Goal: Transaction & Acquisition: Purchase product/service

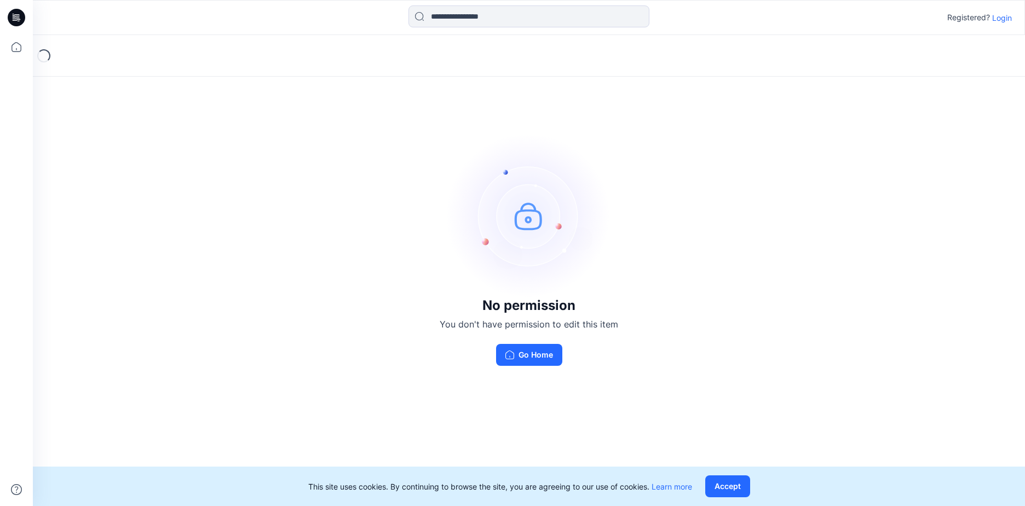
click at [1005, 25] on div "Registered? Login" at bounding box center [529, 17] width 992 height 24
click at [1005, 19] on p "Login" at bounding box center [1002, 18] width 20 height 12
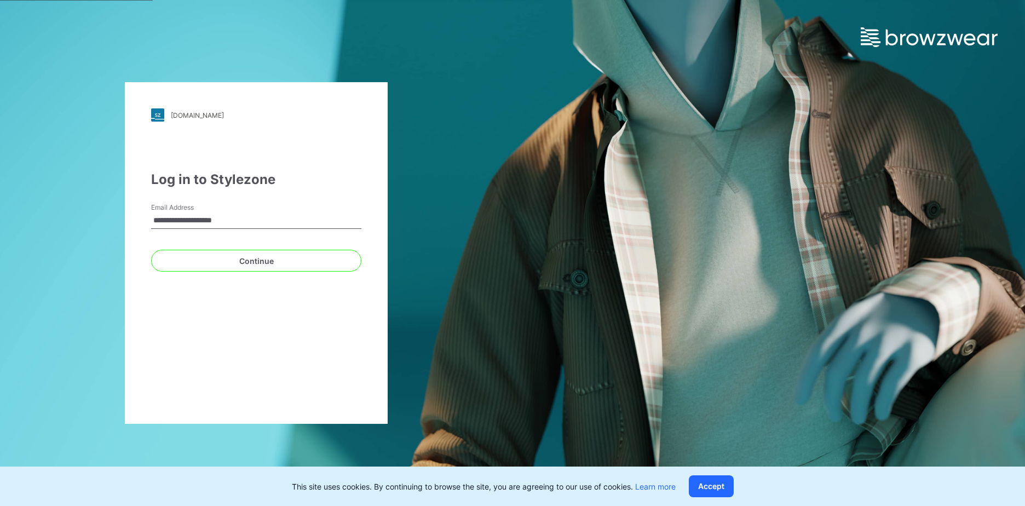
type input "**********"
click at [151, 250] on button "Continue" at bounding box center [256, 261] width 210 height 22
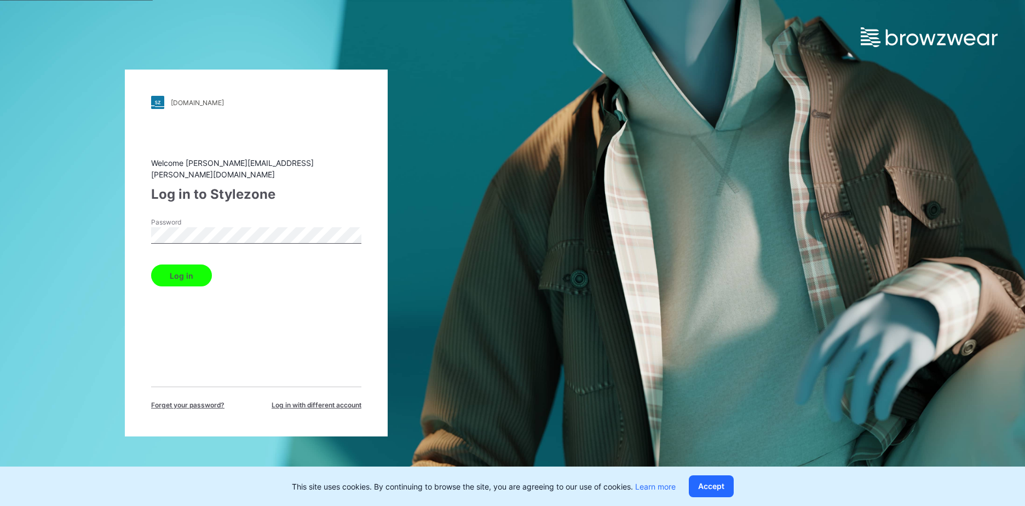
click at [151, 265] on button "Log in" at bounding box center [181, 276] width 61 height 22
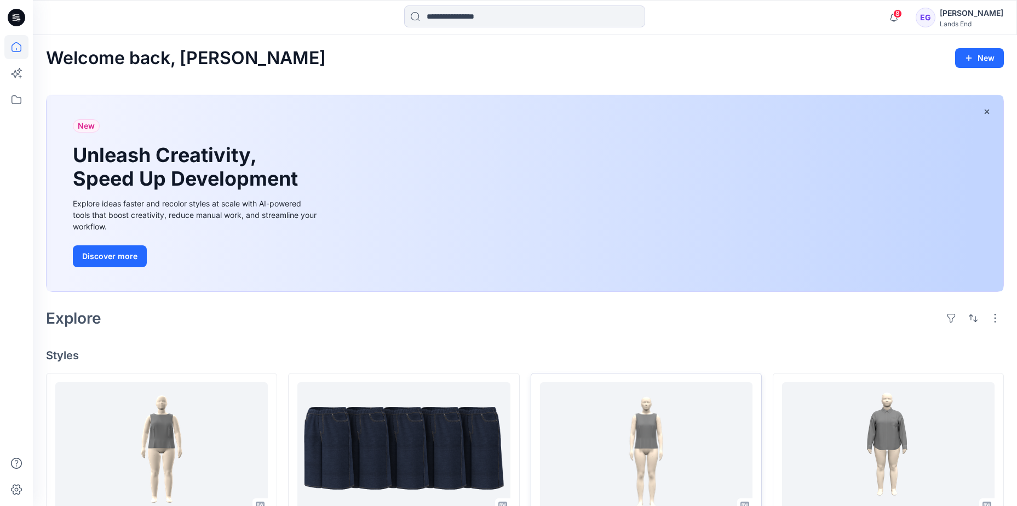
scroll to position [164, 0]
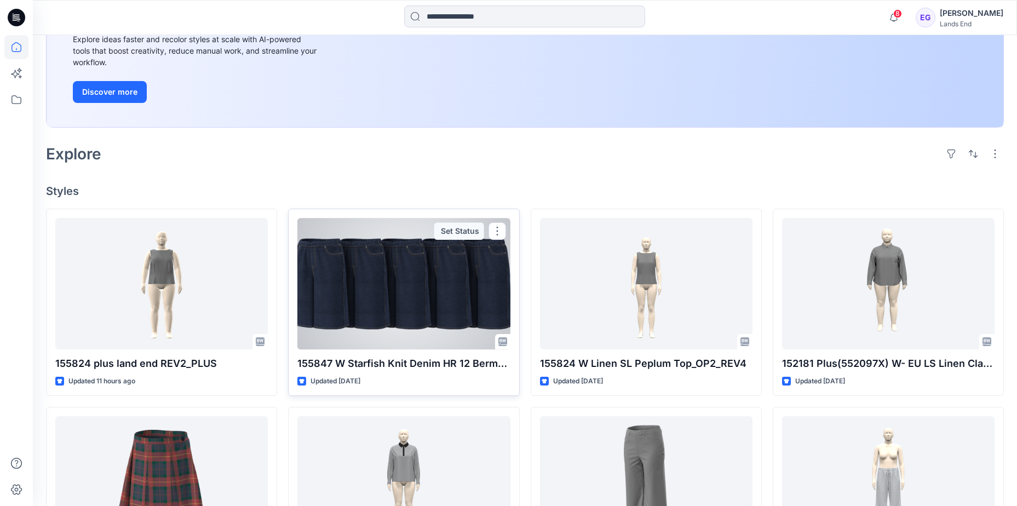
click at [437, 301] on div at bounding box center [403, 283] width 213 height 131
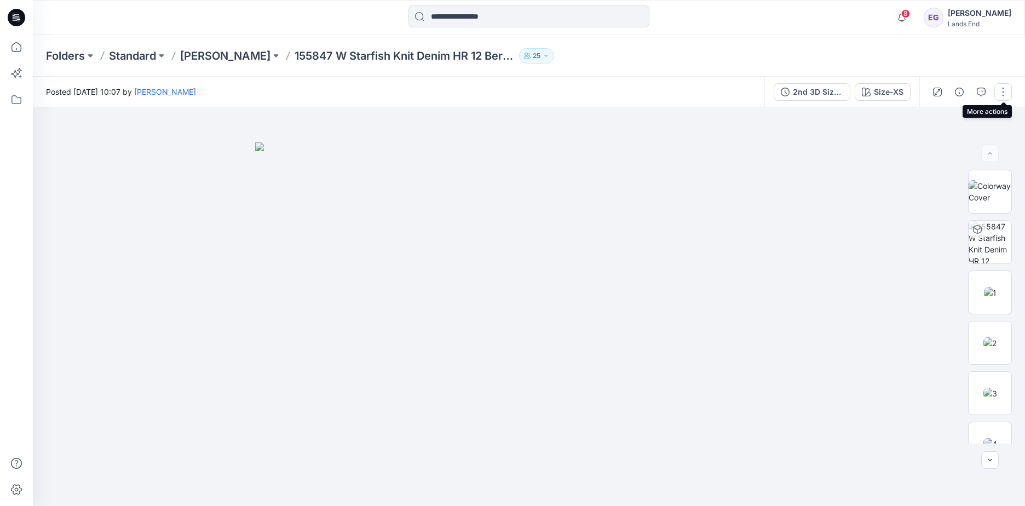
click at [996, 90] on button "button" at bounding box center [1004, 92] width 18 height 18
click at [734, 49] on div "Folders Standard [PERSON_NAME] 155847 W Starfish Knit Denim HR 12 Bermuda Short…" at bounding box center [486, 55] width 881 height 15
click at [994, 88] on div at bounding box center [970, 92] width 101 height 31
click at [997, 91] on button "button" at bounding box center [1004, 92] width 18 height 18
click at [991, 200] on button "View" at bounding box center [957, 203] width 101 height 20
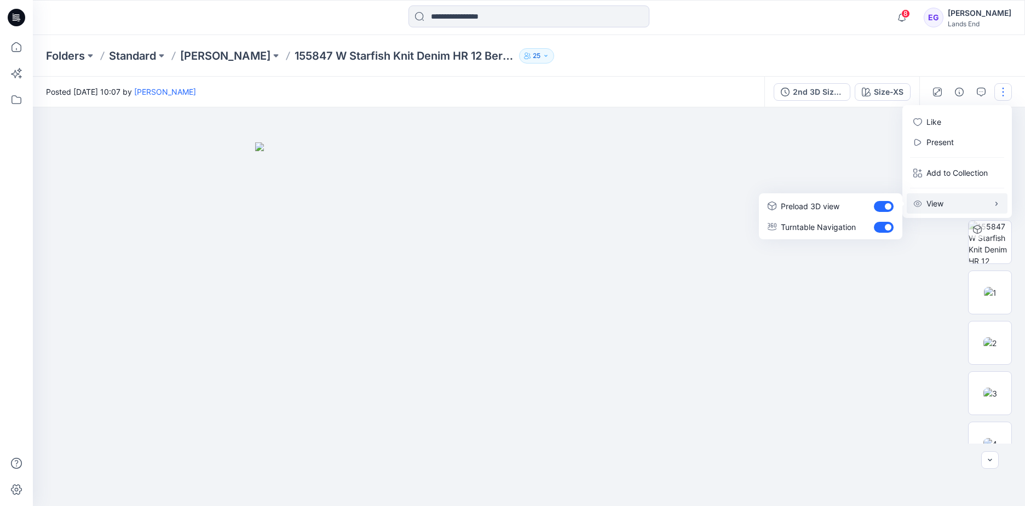
click at [881, 55] on div "Folders Standard [PERSON_NAME] 155847 W Starfish Knit Denim HR 12 Bermuda Short…" at bounding box center [486, 55] width 881 height 15
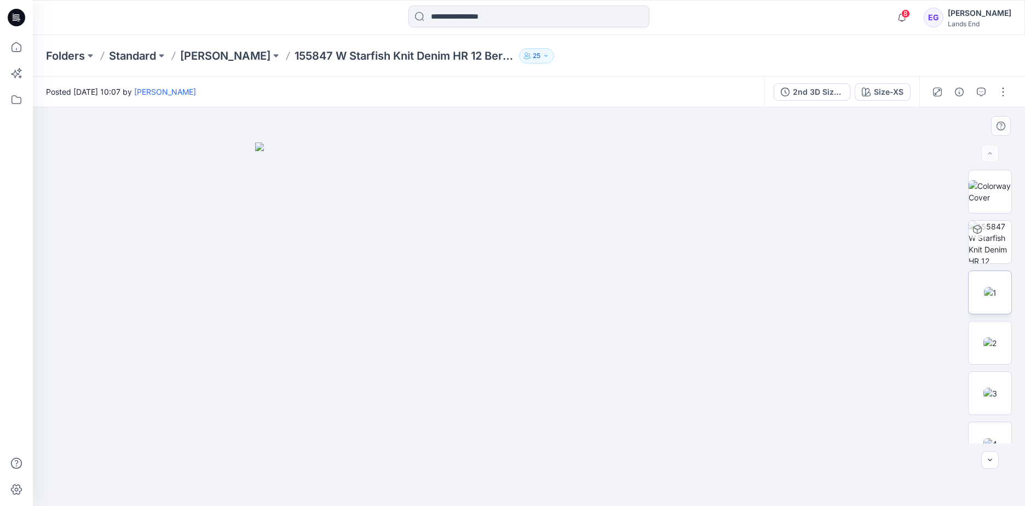
click at [997, 292] on img at bounding box center [990, 293] width 13 height 12
click at [896, 91] on div "Size-XS" at bounding box center [889, 92] width 30 height 12
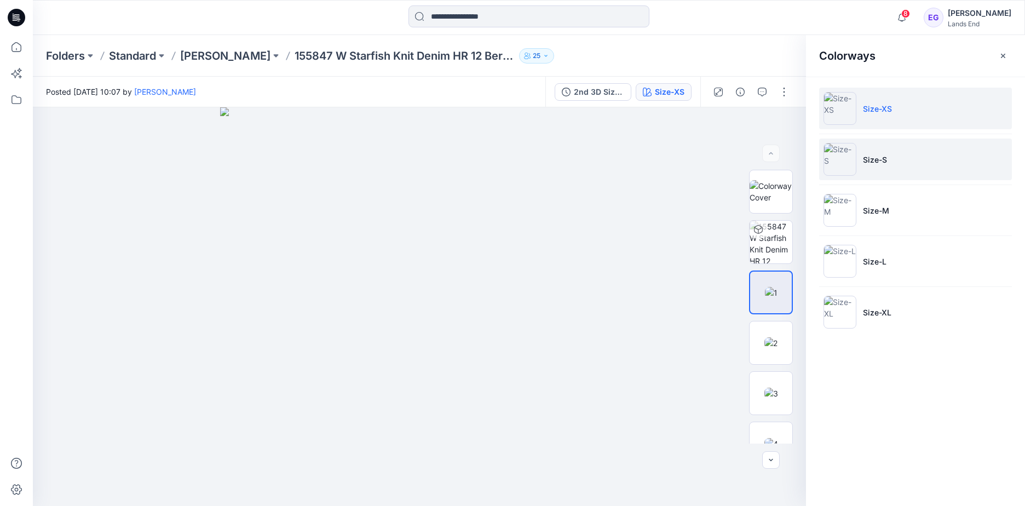
click at [901, 178] on li "Size-S" at bounding box center [915, 160] width 193 height 42
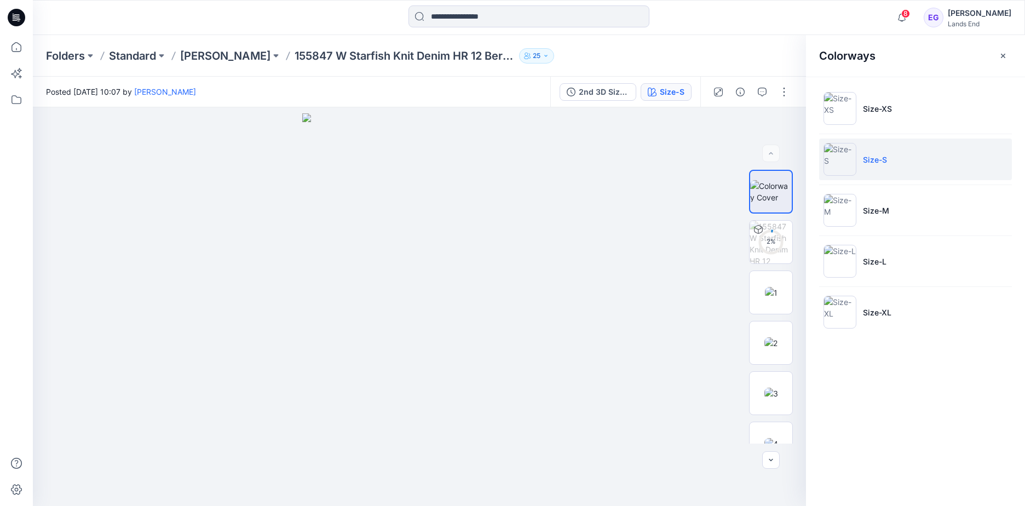
click at [777, 58] on div "Folders Standard [PERSON_NAME] 155847 W Starfish Knit Denim HR 12 Bermuda Short…" at bounding box center [486, 55] width 881 height 15
click at [1003, 54] on icon "button" at bounding box center [1003, 55] width 9 height 9
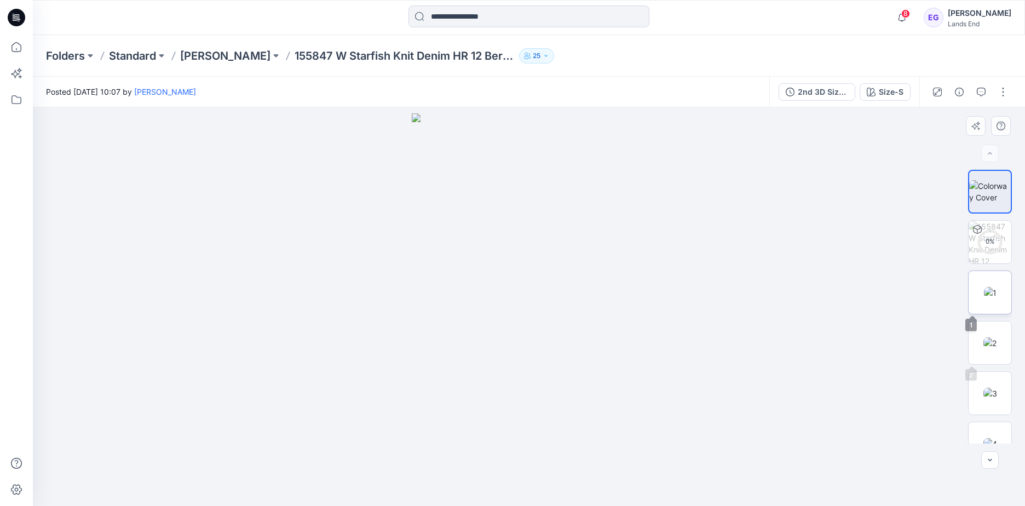
click at [995, 299] on img at bounding box center [990, 293] width 13 height 12
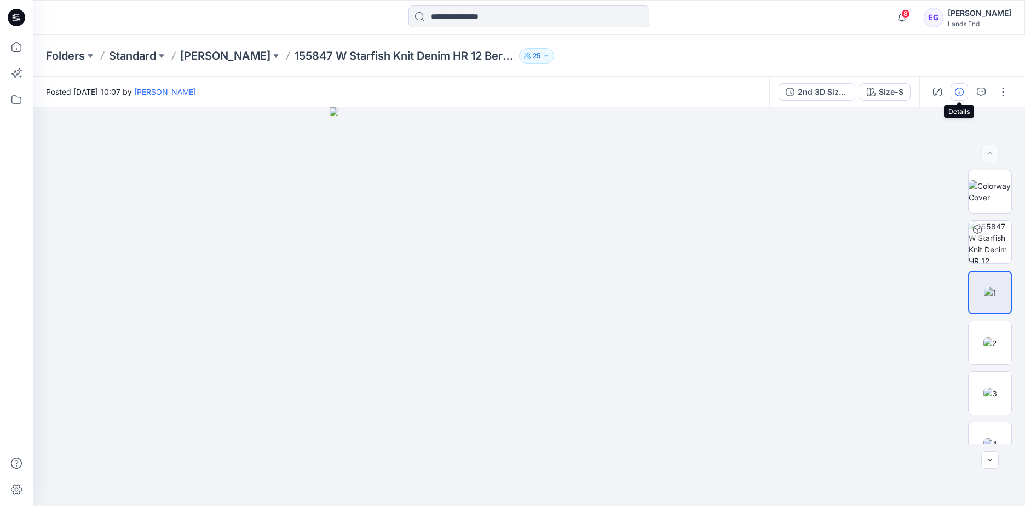
click at [959, 91] on icon "button" at bounding box center [959, 92] width 9 height 9
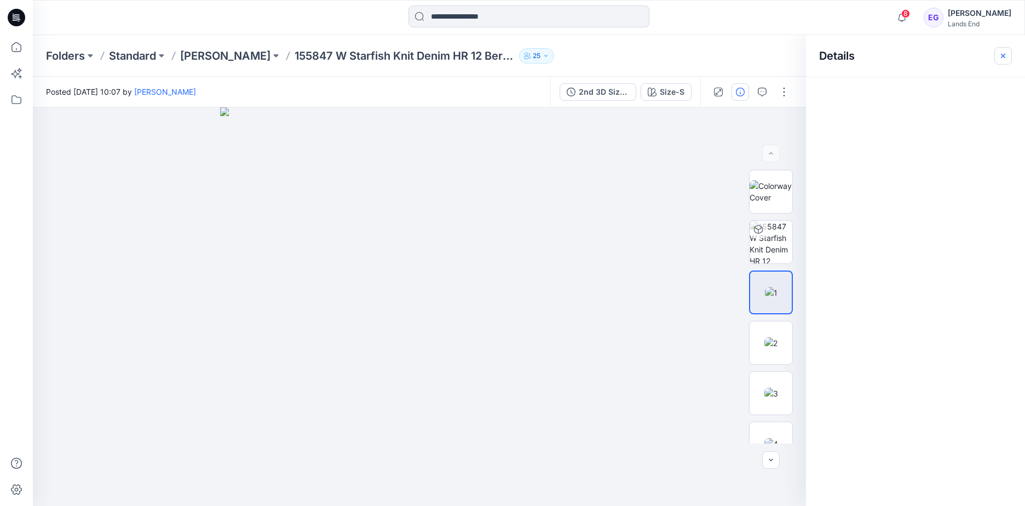
click at [1008, 59] on button "button" at bounding box center [1004, 56] width 18 height 18
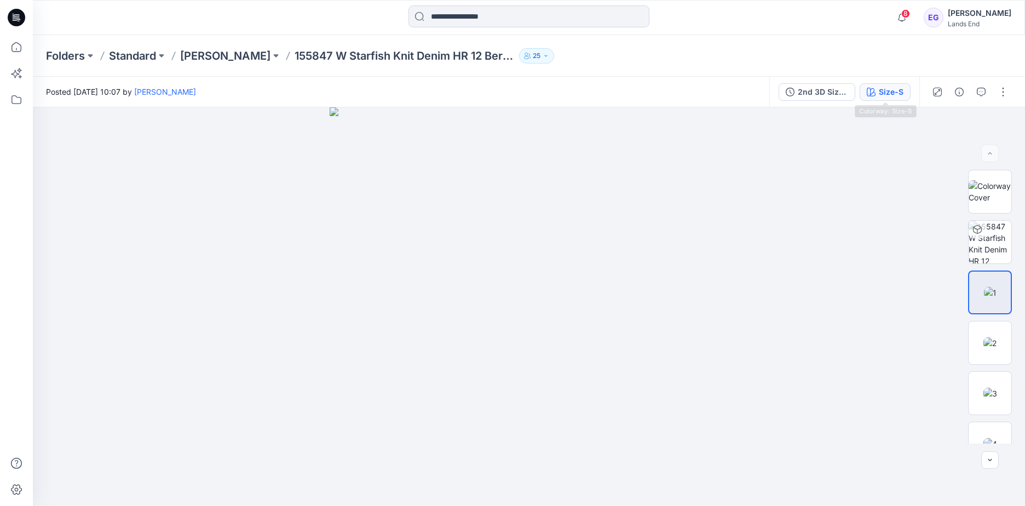
click at [909, 90] on button "Size-S" at bounding box center [885, 92] width 51 height 18
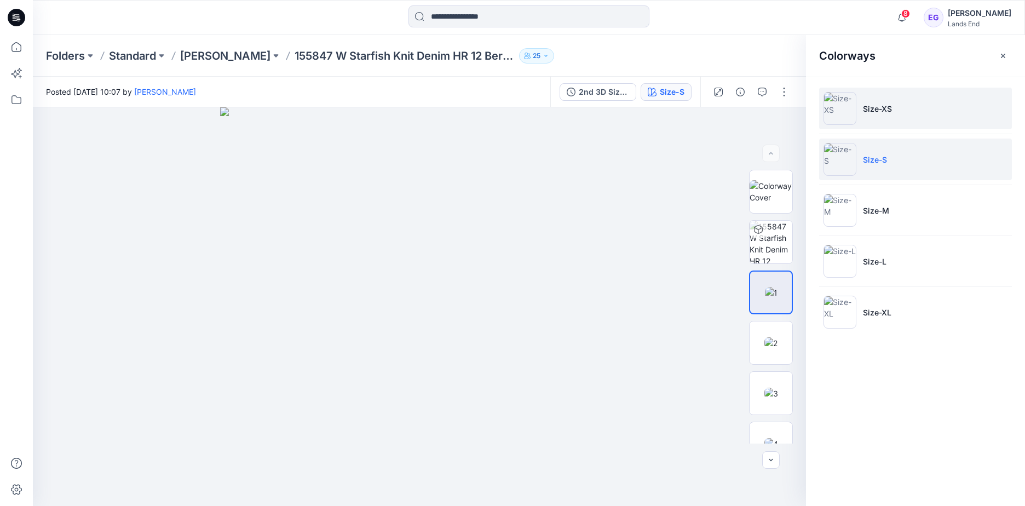
click at [900, 102] on li "Size-XS" at bounding box center [915, 109] width 193 height 42
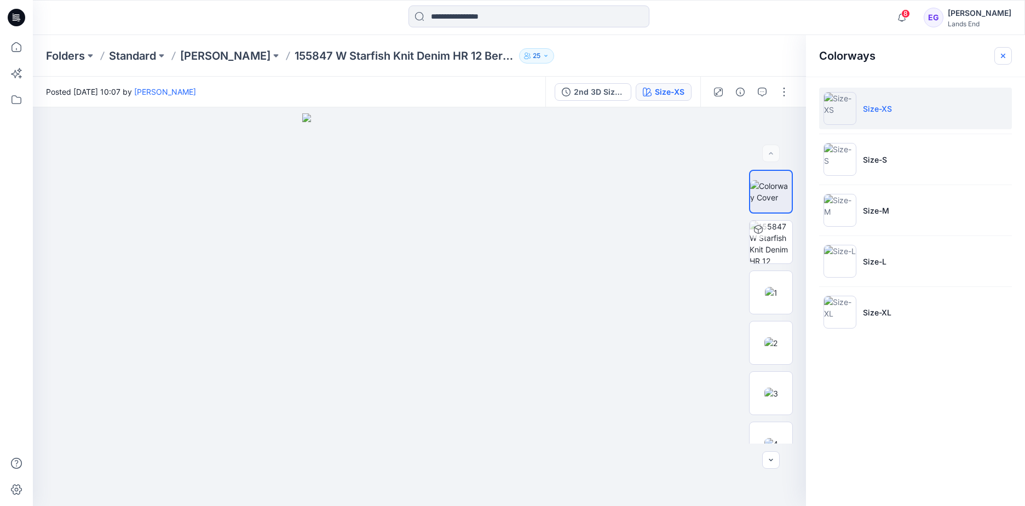
click at [1003, 58] on icon "button" at bounding box center [1003, 55] width 9 height 9
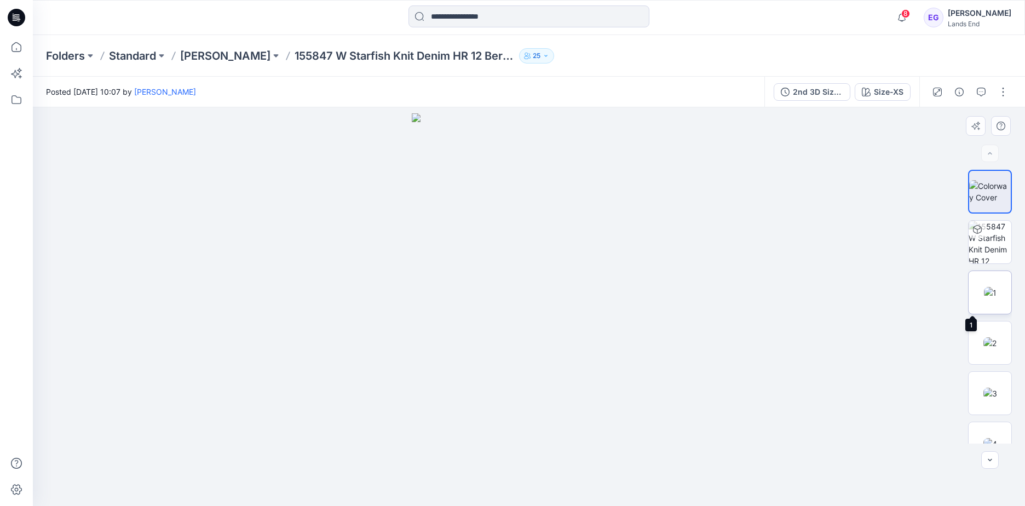
click at [995, 295] on img at bounding box center [990, 293] width 13 height 12
drag, startPoint x: 1002, startPoint y: 280, endPoint x: 770, endPoint y: 41, distance: 333.9
click at [770, 41] on div "Folders Standard [PERSON_NAME] 155847 W Starfish Knit Denim HR 12 Bermuda Short…" at bounding box center [529, 56] width 992 height 42
click at [1003, 87] on button "button" at bounding box center [1004, 92] width 18 height 18
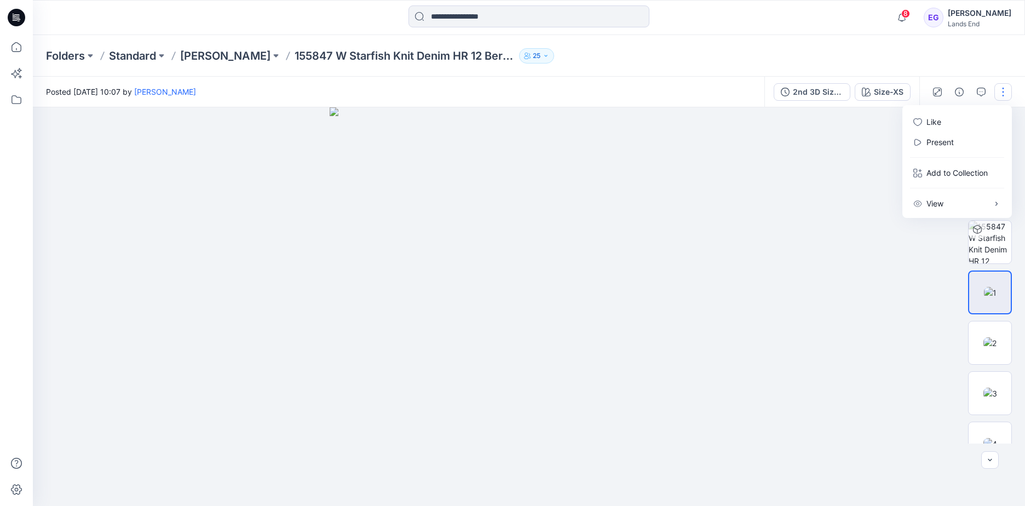
click at [978, 68] on div "Folders Standard [PERSON_NAME] 155847 W Starfish Knit Denim HR 12 Bermuda Short…" at bounding box center [529, 56] width 992 height 42
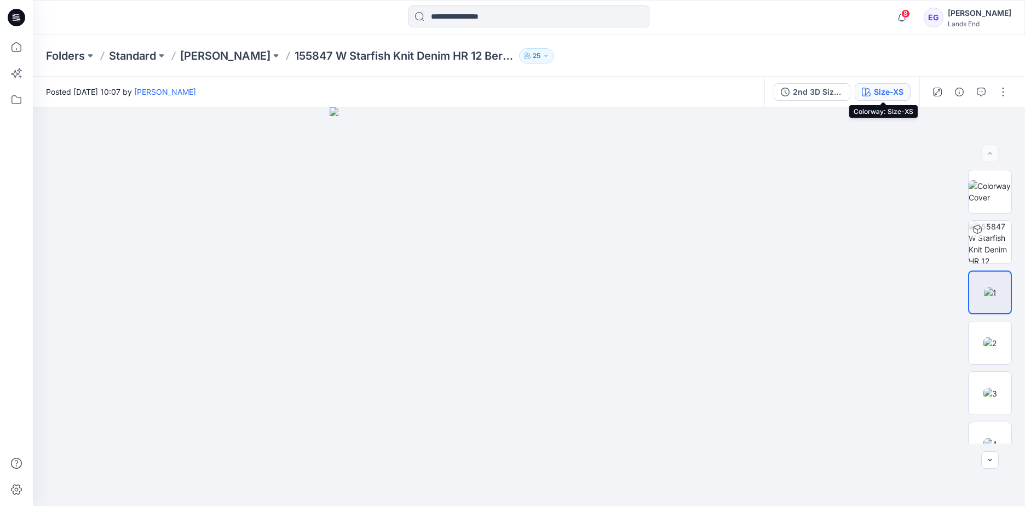
click at [892, 92] on div "Size-XS" at bounding box center [889, 92] width 30 height 12
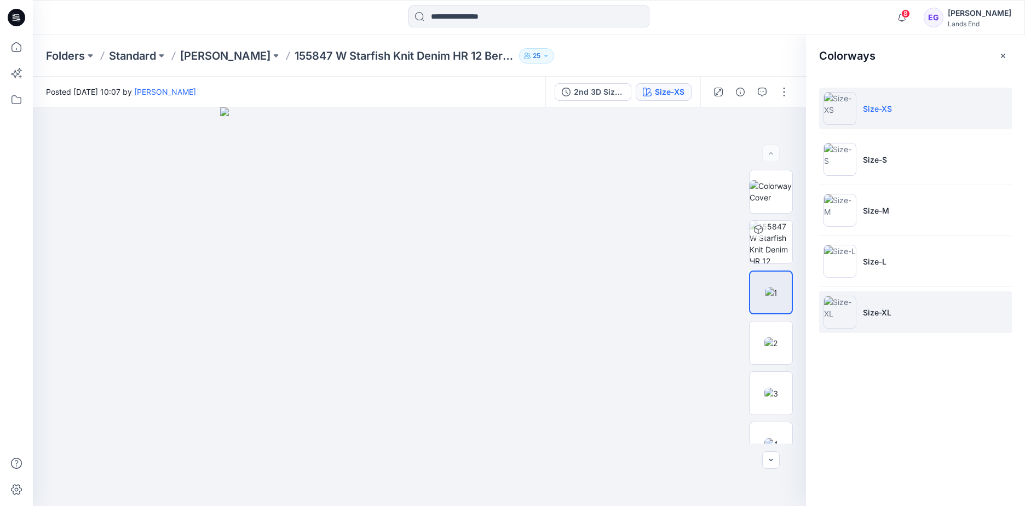
click at [937, 307] on li "Size-XL" at bounding box center [915, 312] width 193 height 42
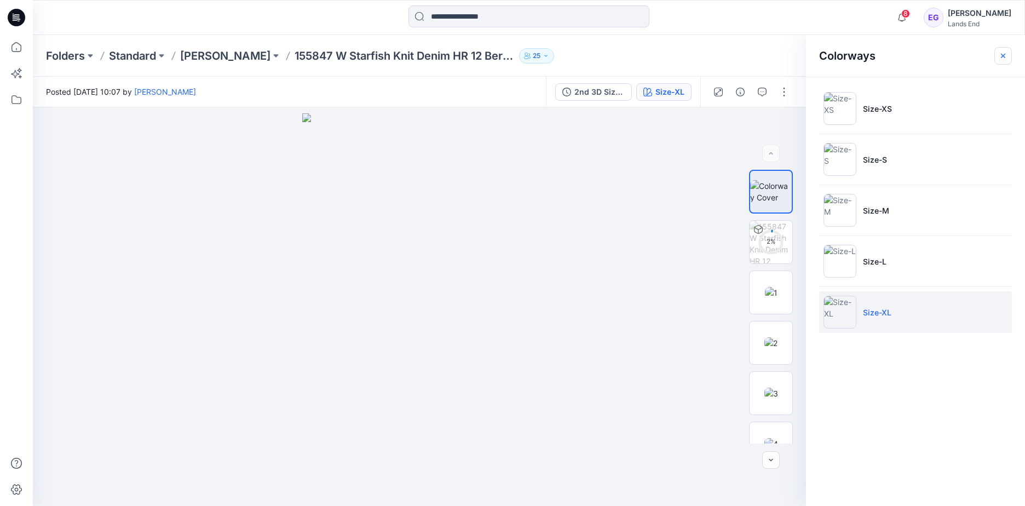
click at [1004, 50] on button "button" at bounding box center [1004, 56] width 18 height 18
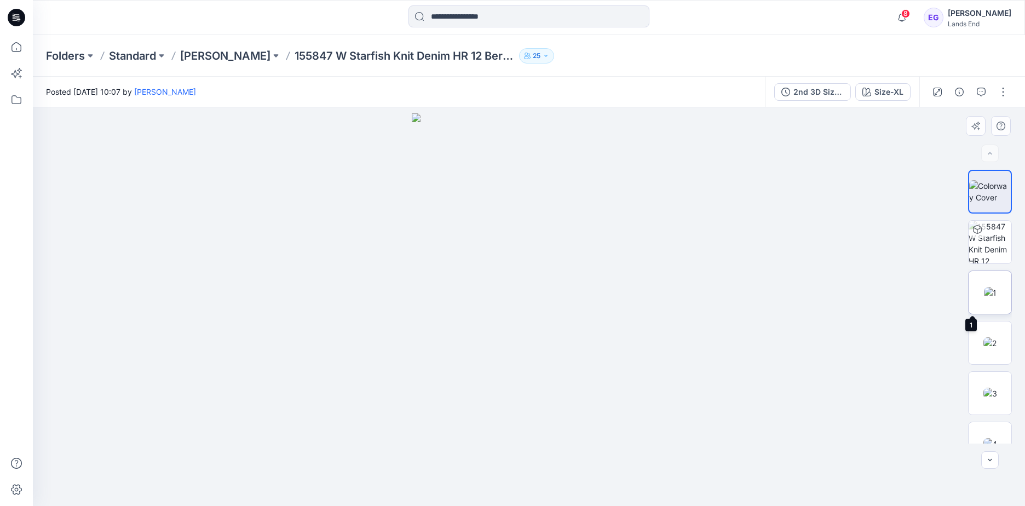
click at [990, 295] on img at bounding box center [990, 293] width 13 height 12
drag, startPoint x: 989, startPoint y: 295, endPoint x: 848, endPoint y: 30, distance: 300.4
click at [848, 30] on div "8 Notifications [PERSON_NAME] has invited you to the Folder [PERSON_NAME] 3 hou…" at bounding box center [529, 17] width 992 height 35
click at [722, 197] on img at bounding box center [529, 306] width 399 height 399
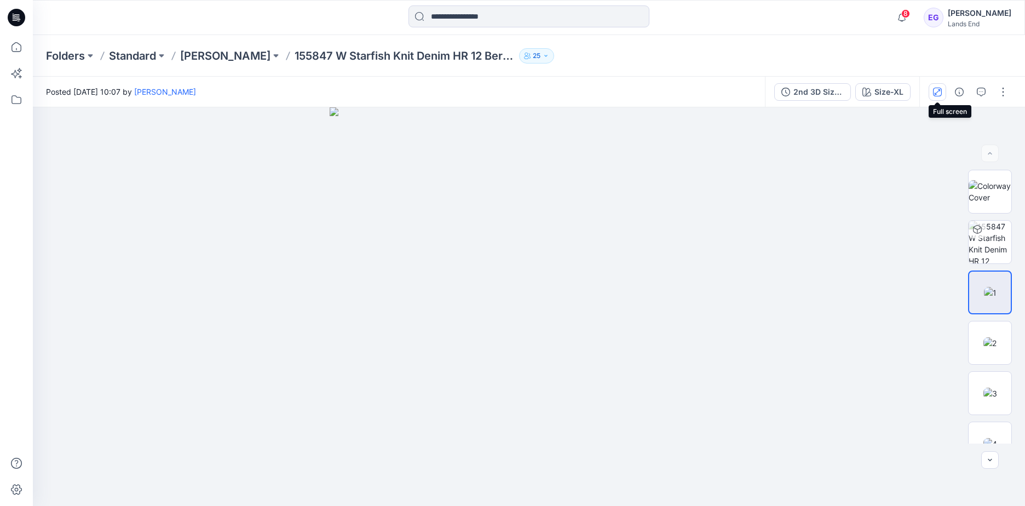
click at [940, 95] on icon "button" at bounding box center [937, 92] width 9 height 9
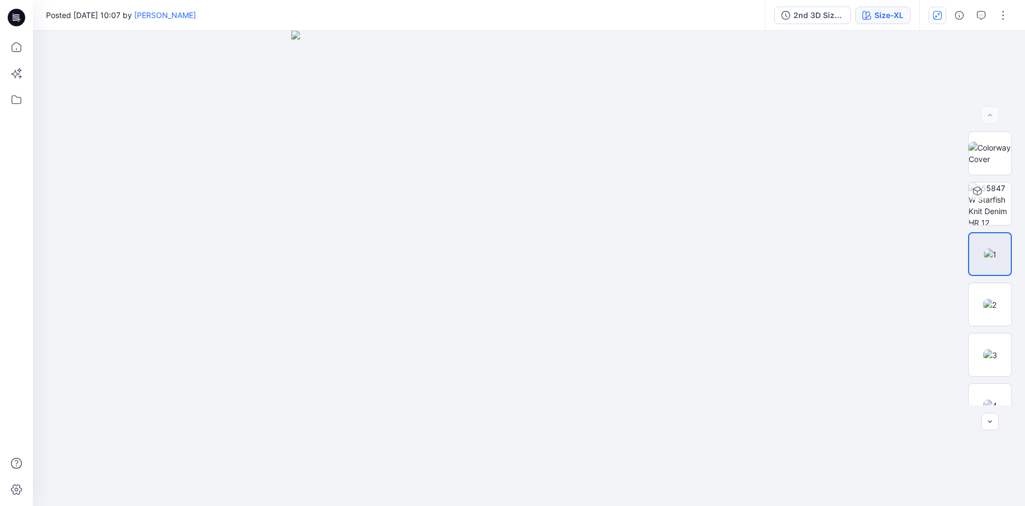
click at [877, 7] on button "Size-XL" at bounding box center [883, 16] width 55 height 18
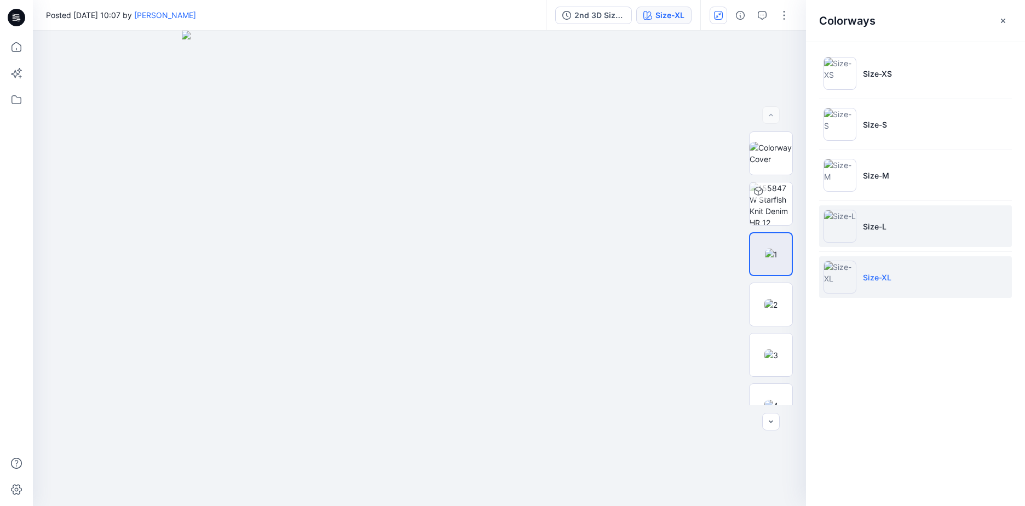
click at [876, 230] on p "Size-L" at bounding box center [875, 227] width 24 height 12
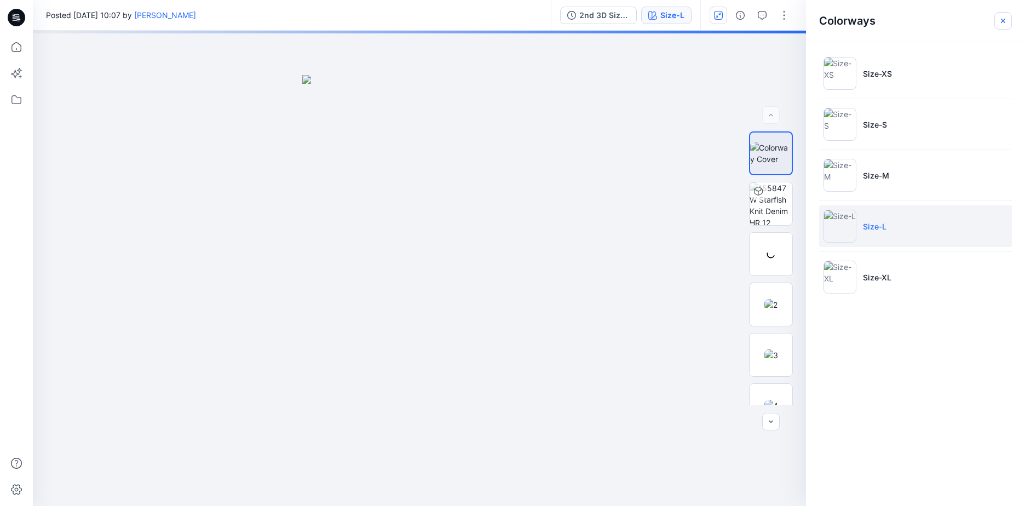
click at [1005, 19] on icon "button" at bounding box center [1003, 20] width 4 height 4
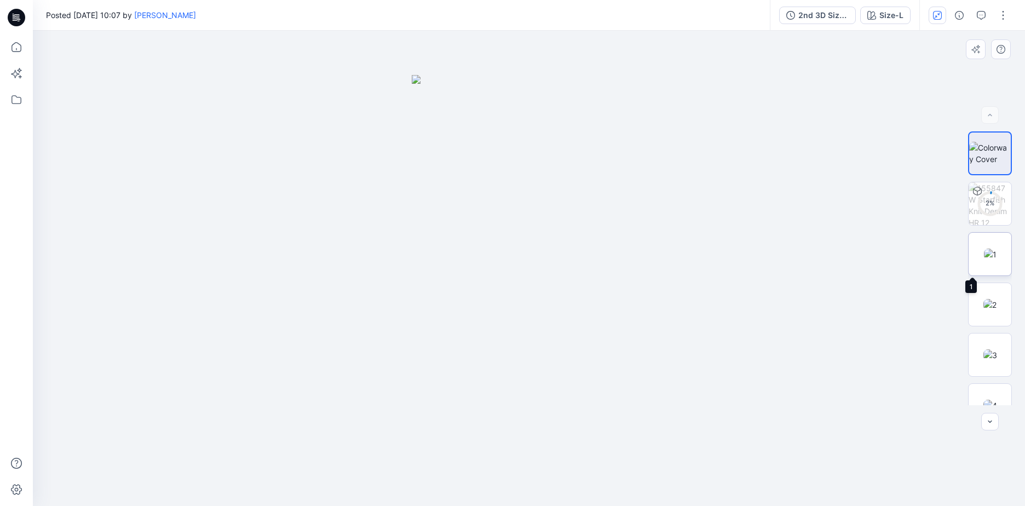
click at [992, 260] on img at bounding box center [990, 255] width 13 height 12
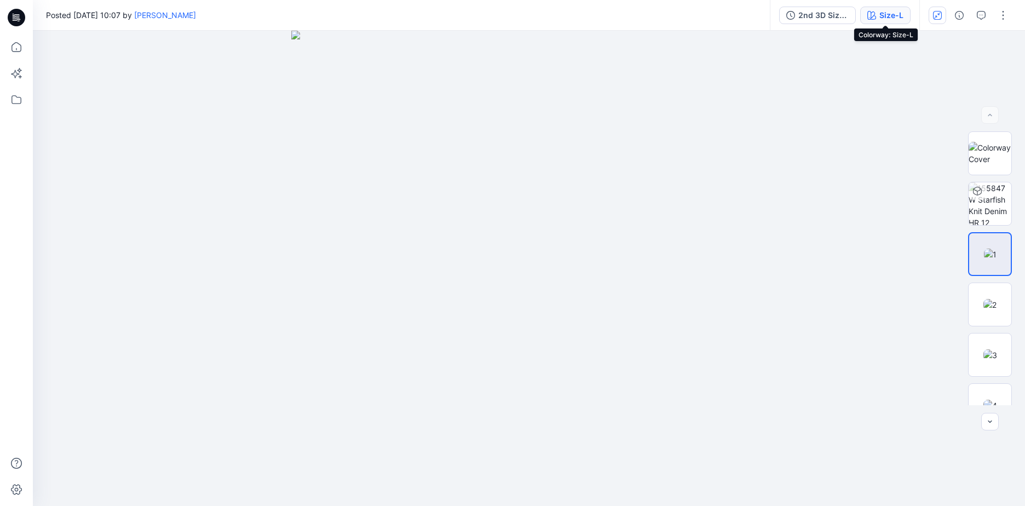
click at [880, 13] on div "Size-L" at bounding box center [892, 15] width 24 height 12
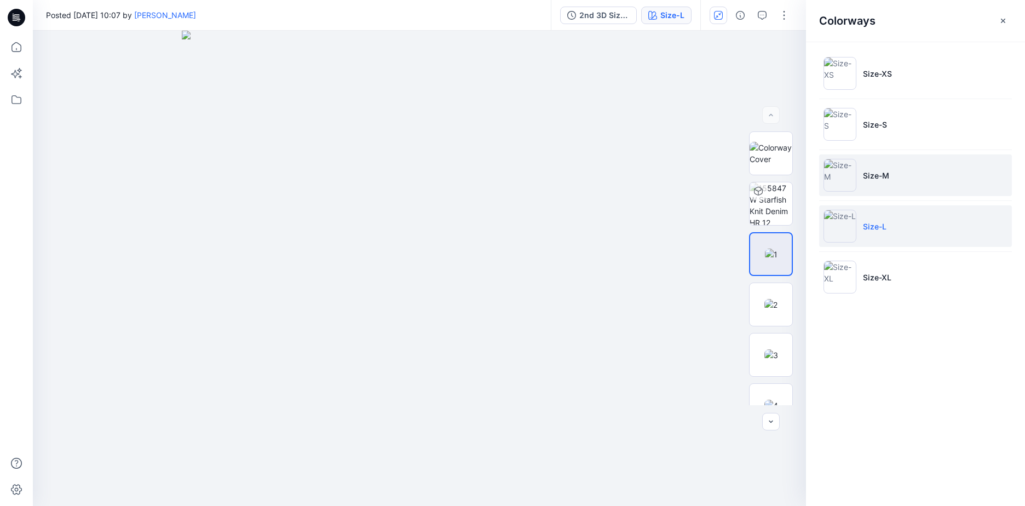
click at [876, 181] on li "Size-M" at bounding box center [915, 175] width 193 height 42
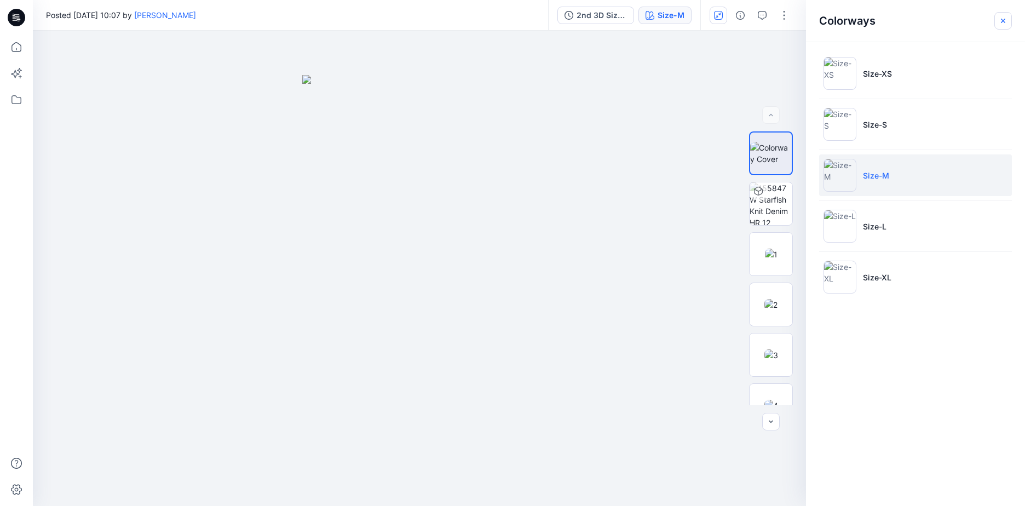
click at [998, 21] on button "button" at bounding box center [1004, 21] width 18 height 18
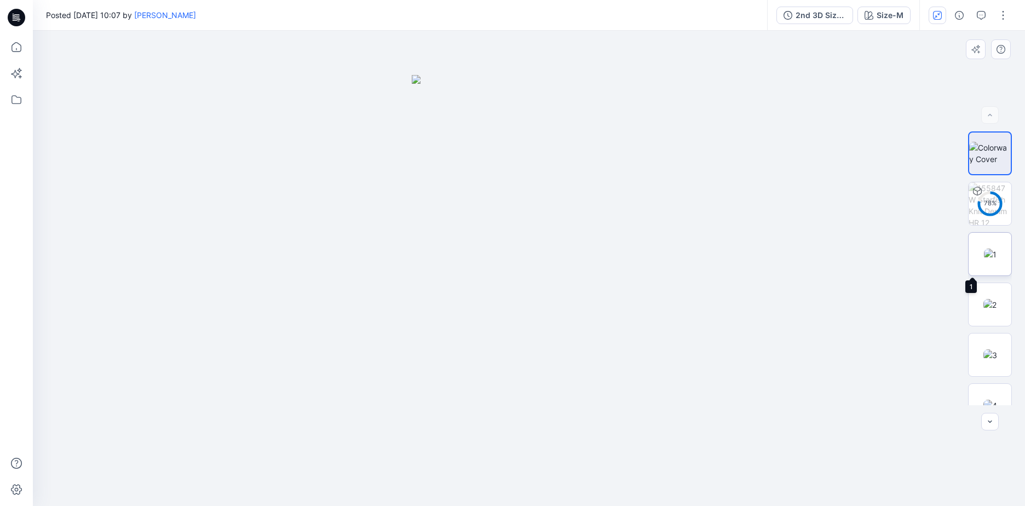
click at [990, 254] on img at bounding box center [990, 255] width 13 height 12
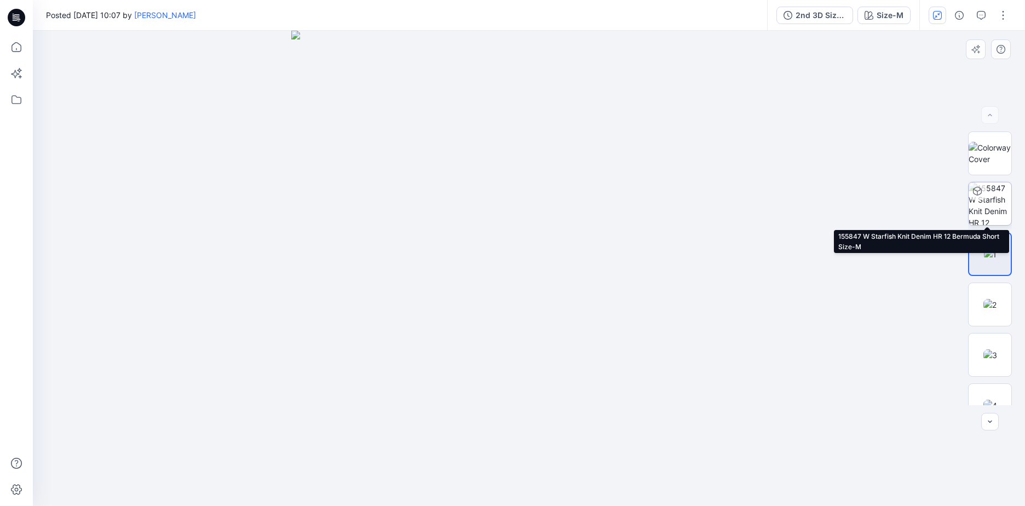
click at [992, 206] on img at bounding box center [990, 203] width 43 height 43
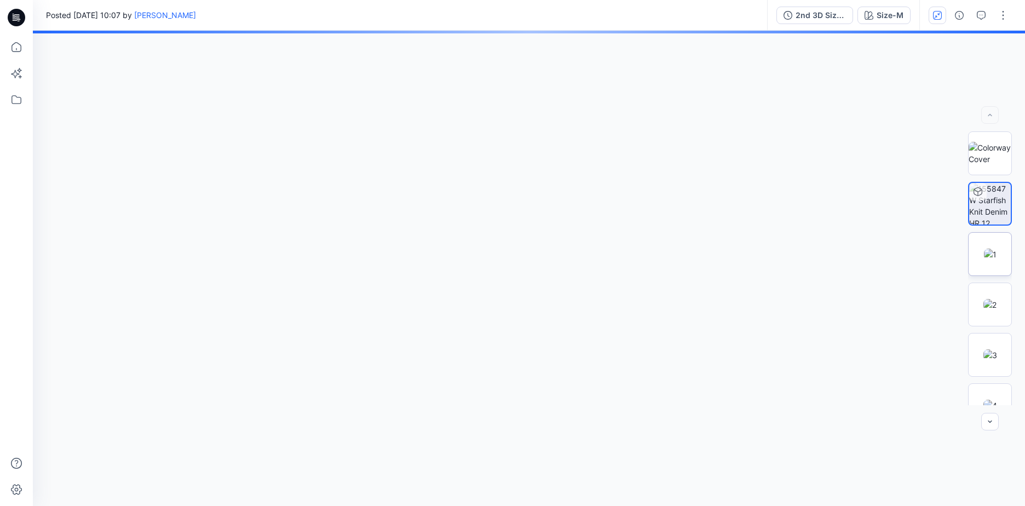
click at [984, 257] on img at bounding box center [990, 255] width 13 height 12
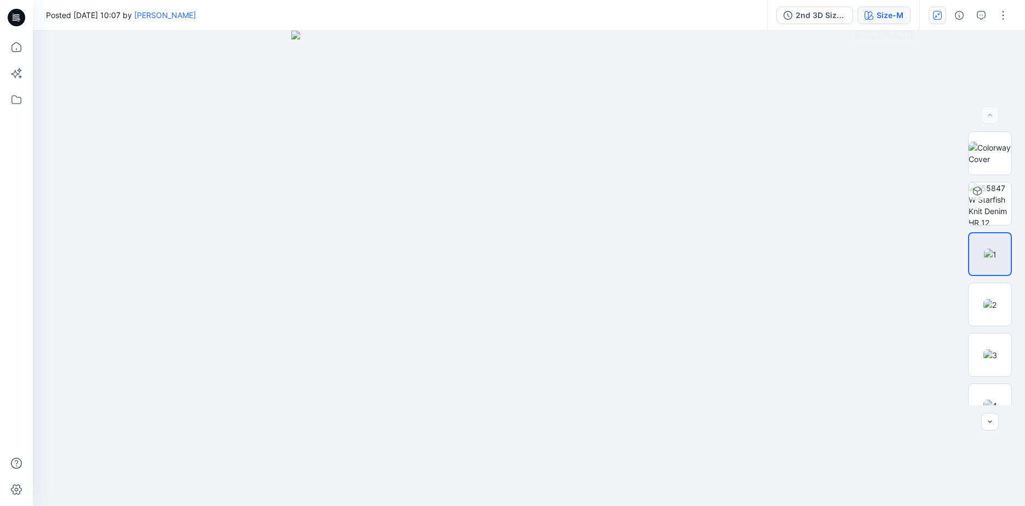
click at [889, 21] on button "Size-M" at bounding box center [884, 16] width 53 height 18
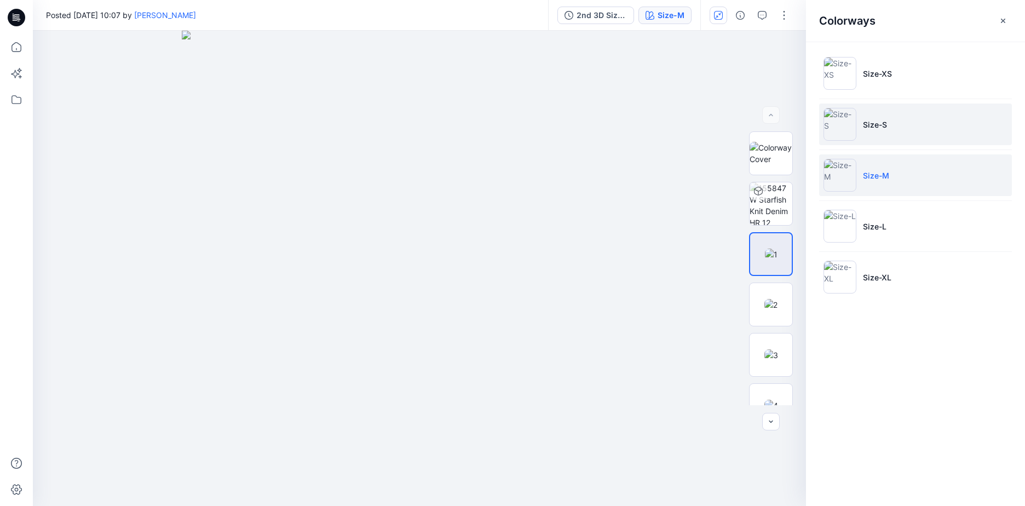
click at [853, 123] on img at bounding box center [840, 124] width 33 height 33
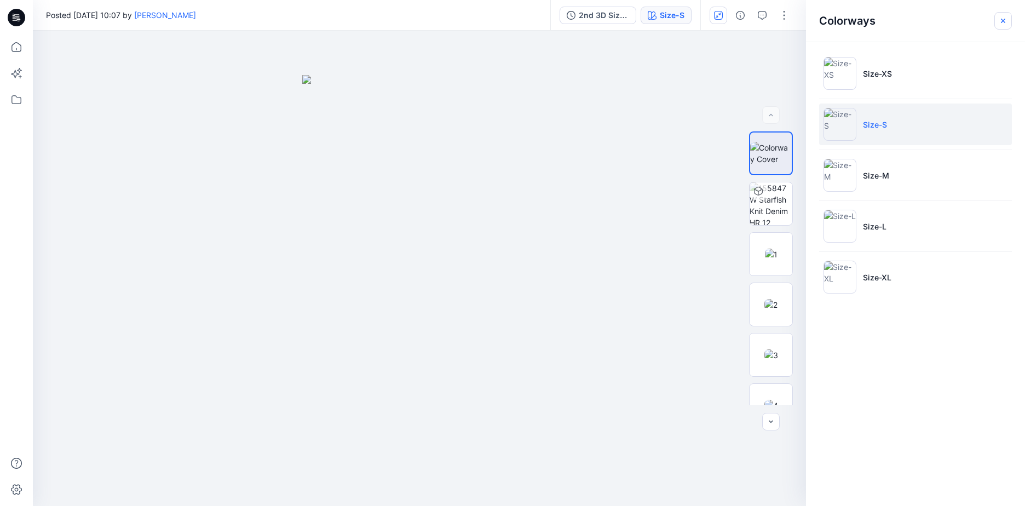
click at [1006, 18] on icon "button" at bounding box center [1003, 20] width 9 height 9
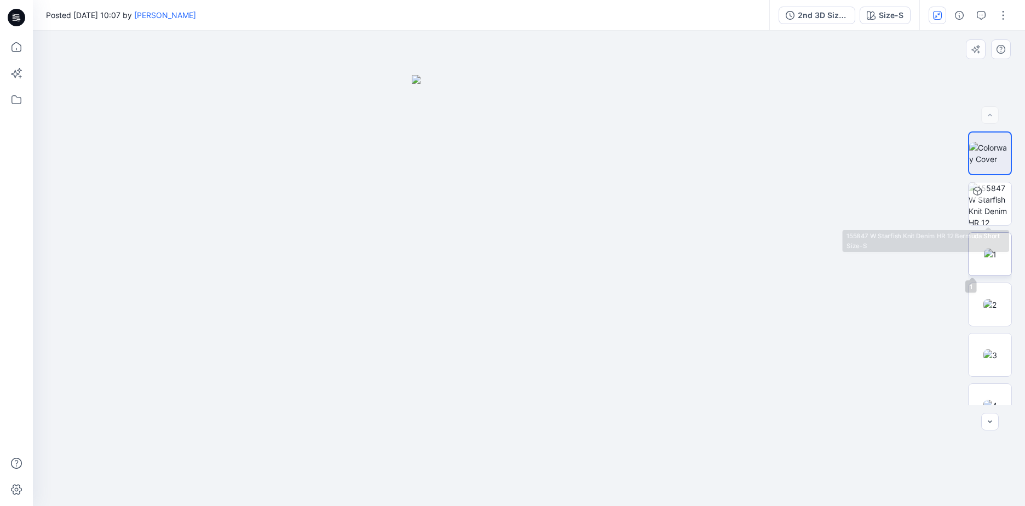
click at [993, 250] on img at bounding box center [990, 255] width 13 height 12
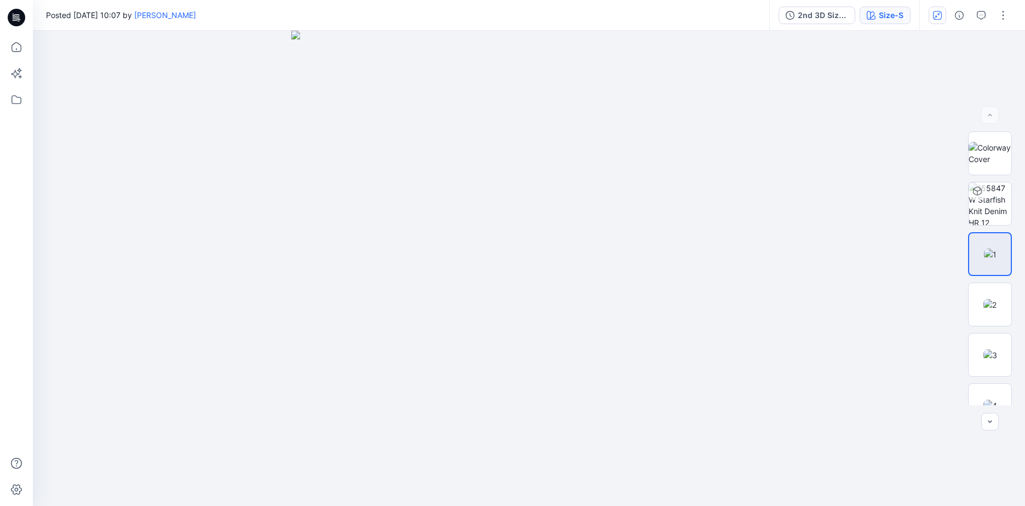
click at [882, 19] on div "Size-S" at bounding box center [891, 15] width 25 height 12
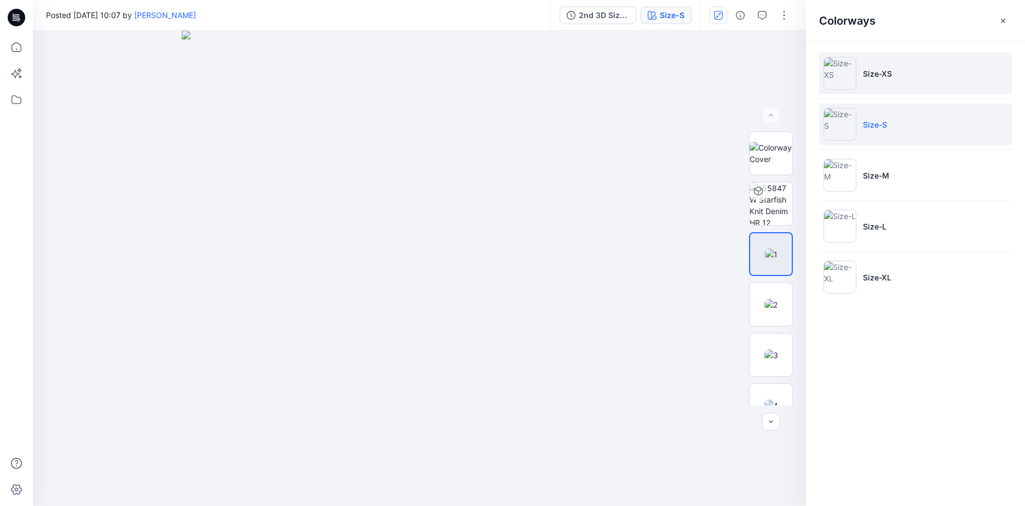
click at [872, 67] on li "Size-XS" at bounding box center [915, 74] width 193 height 42
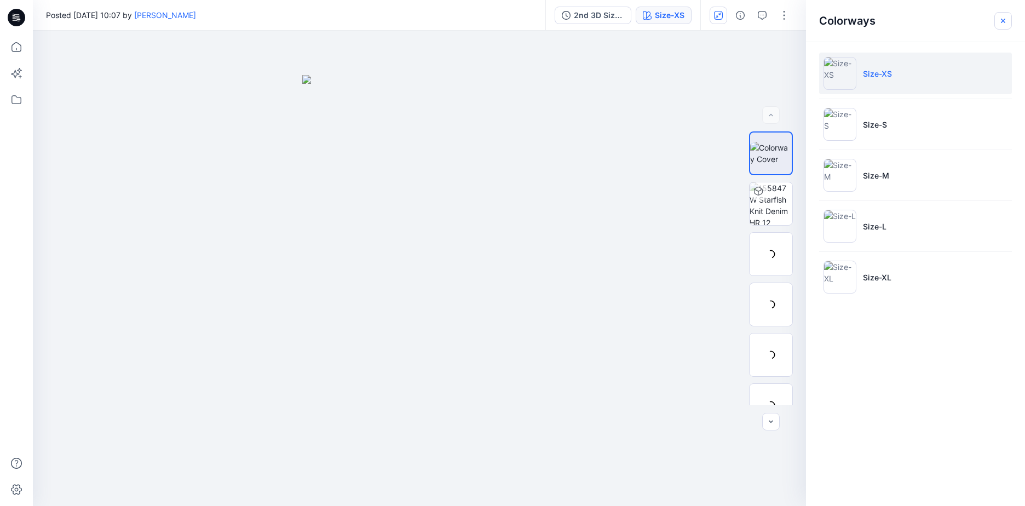
click at [1002, 22] on icon "button" at bounding box center [1003, 20] width 9 height 9
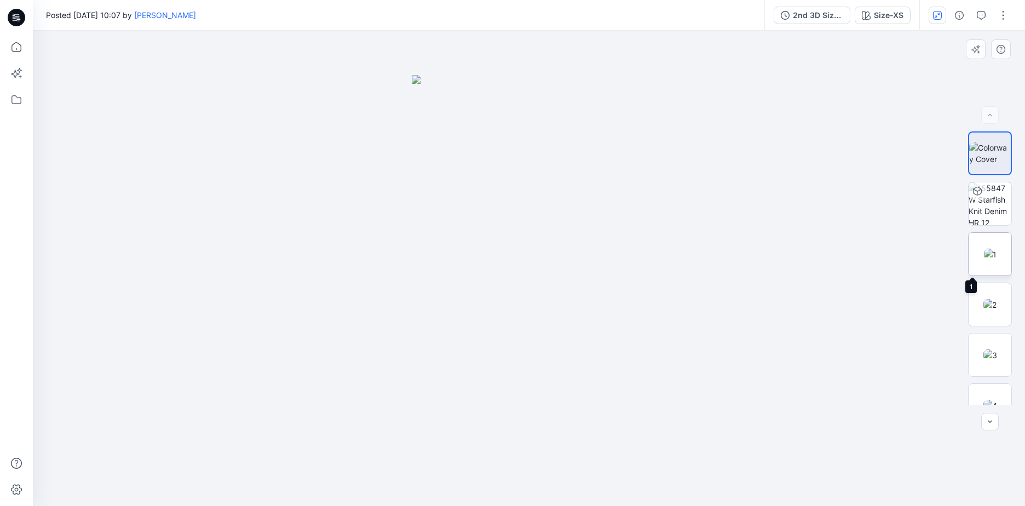
click at [986, 256] on img at bounding box center [990, 255] width 13 height 12
click at [984, 311] on img at bounding box center [990, 305] width 13 height 12
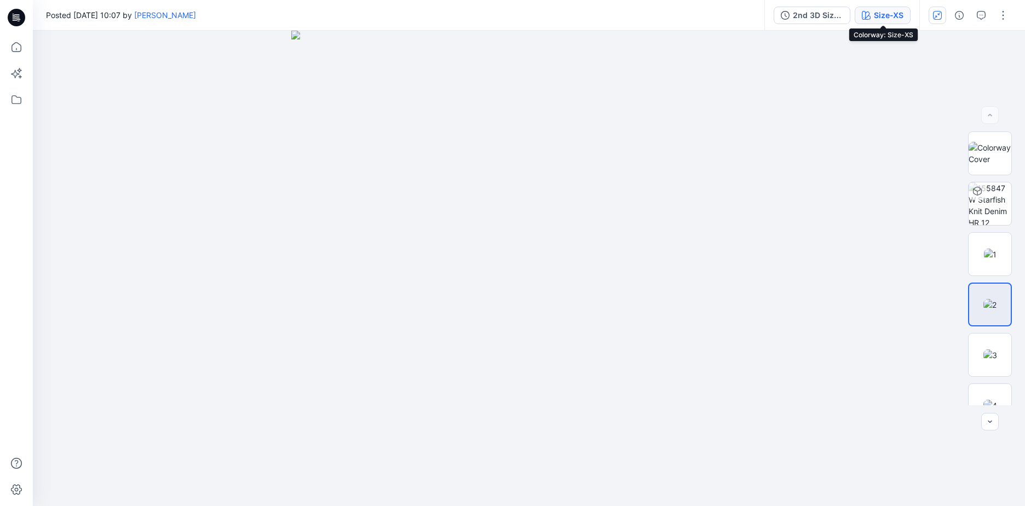
click at [882, 7] on button "Size-XS" at bounding box center [883, 16] width 56 height 18
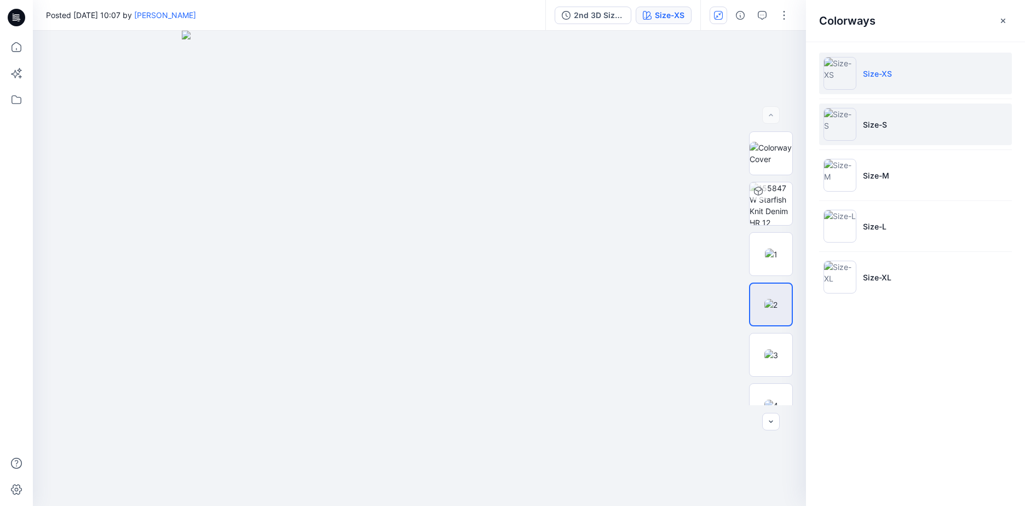
click at [895, 114] on li "Size-S" at bounding box center [915, 125] width 193 height 42
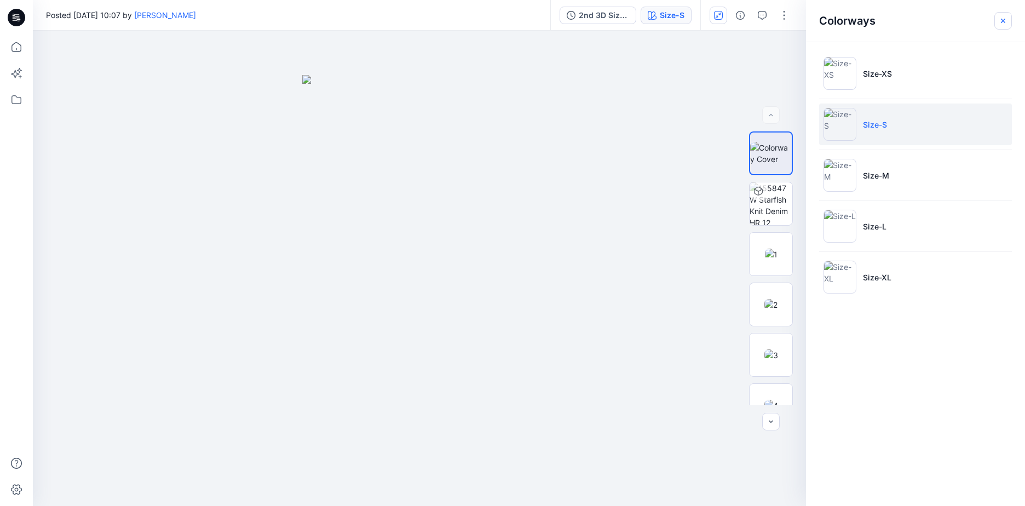
click at [1007, 17] on icon "button" at bounding box center [1003, 20] width 9 height 9
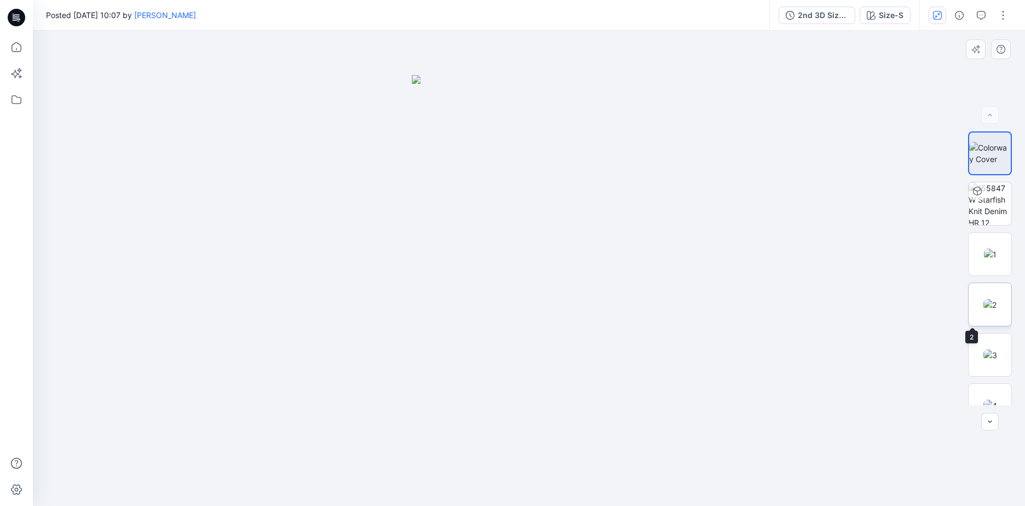
click at [985, 300] on img at bounding box center [990, 305] width 13 height 12
click at [883, 16] on div "Size-S" at bounding box center [891, 15] width 25 height 12
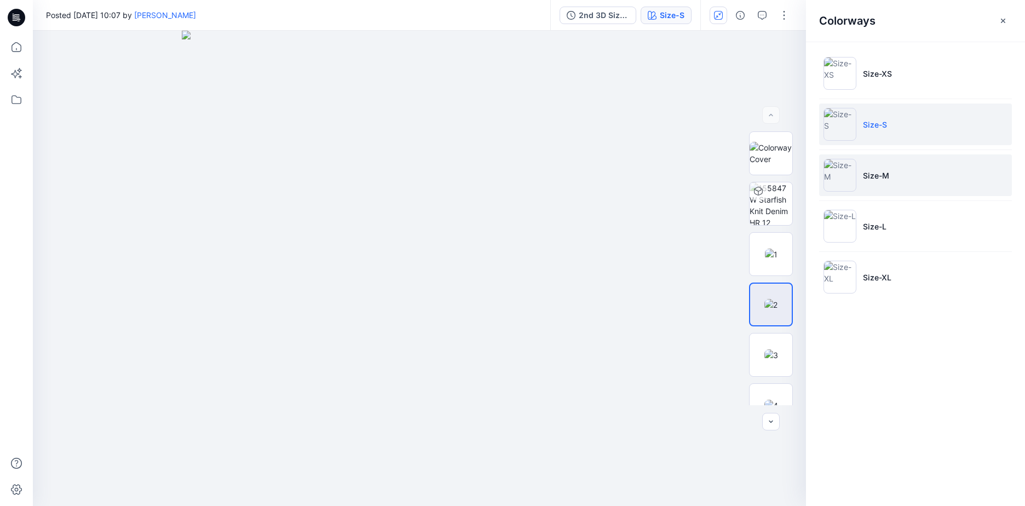
click at [903, 183] on li "Size-M" at bounding box center [915, 175] width 193 height 42
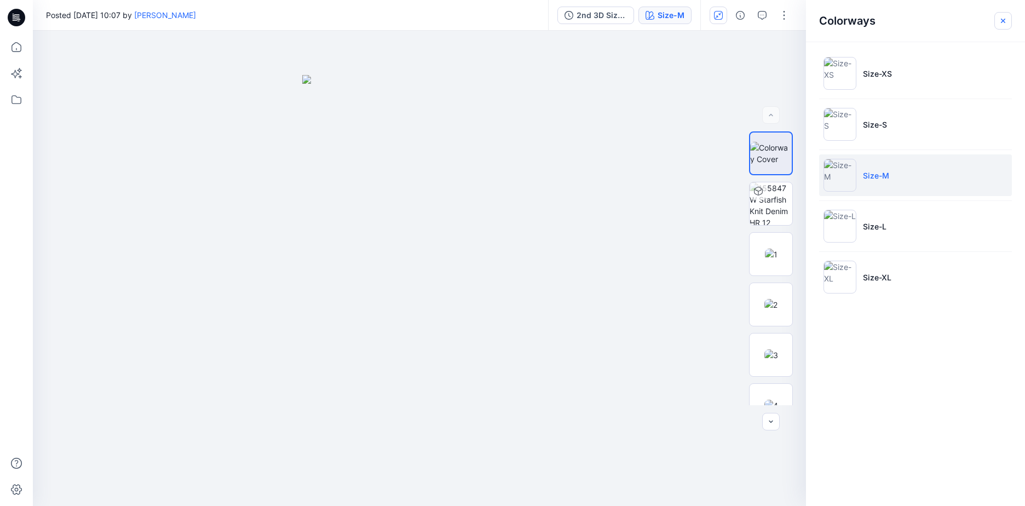
click at [1002, 22] on icon "button" at bounding box center [1003, 20] width 9 height 9
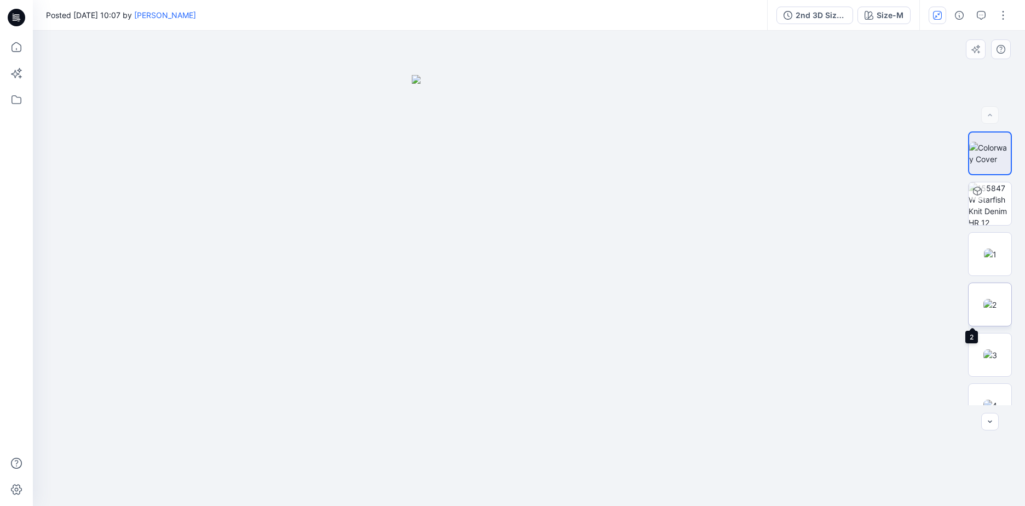
click at [986, 306] on img at bounding box center [990, 305] width 13 height 12
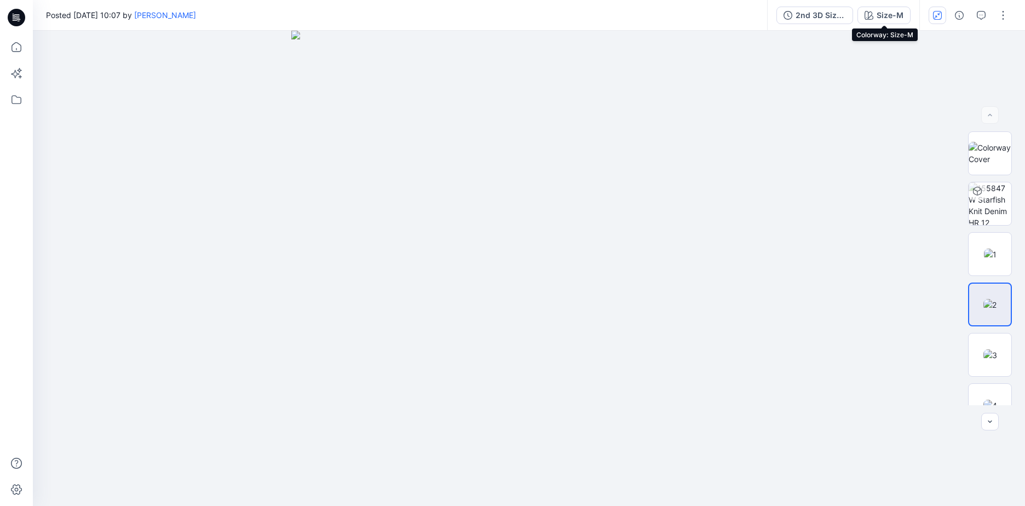
click at [894, 16] on div "Size-M" at bounding box center [890, 15] width 27 height 12
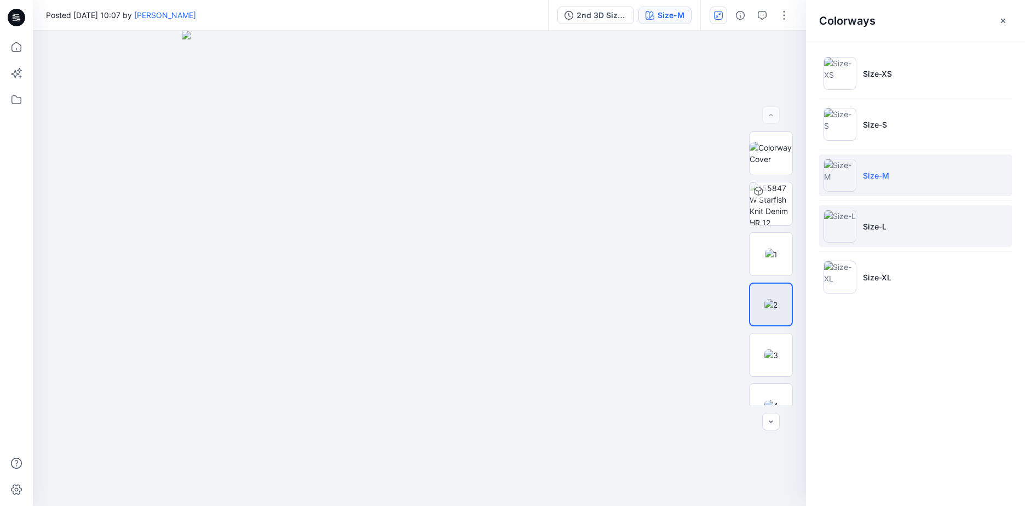
click at [897, 219] on li "Size-L" at bounding box center [915, 226] width 193 height 42
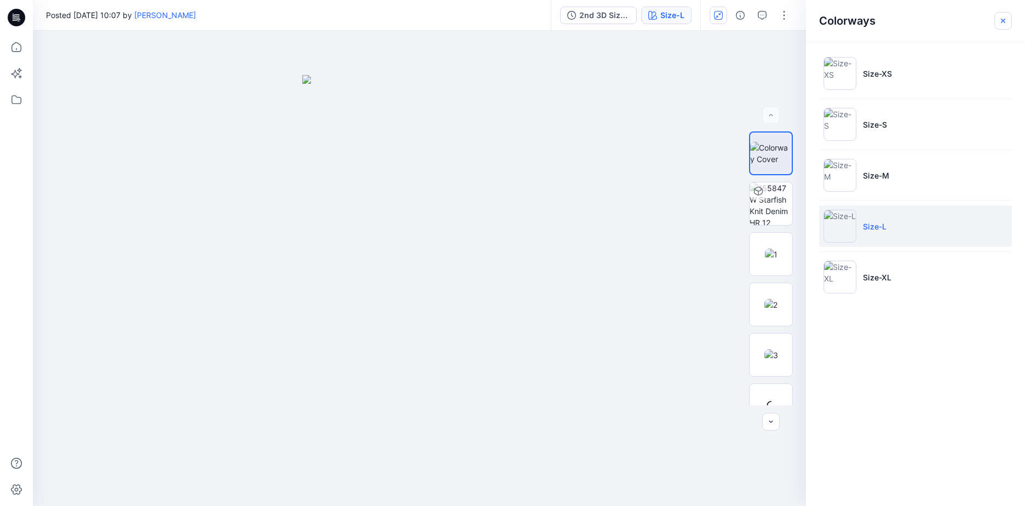
click at [1004, 17] on icon "button" at bounding box center [1003, 20] width 9 height 9
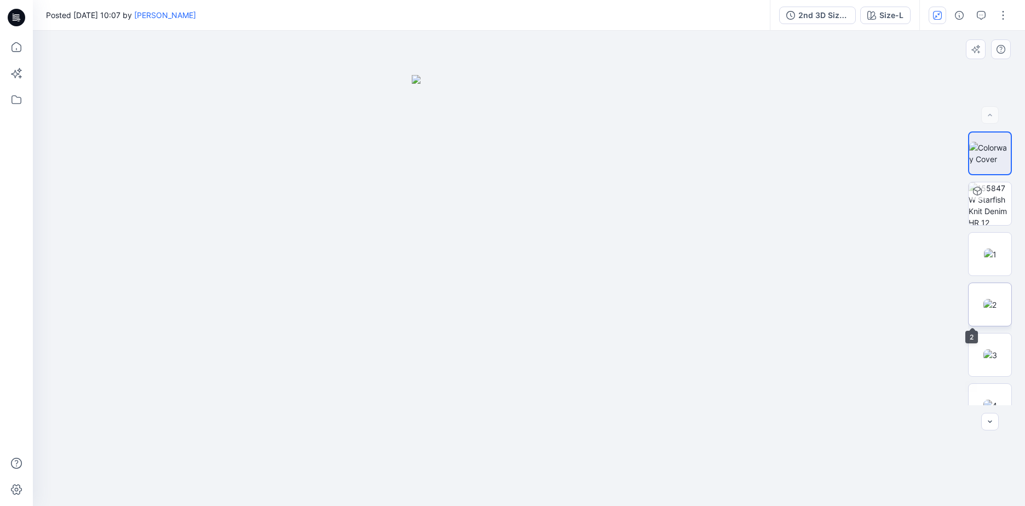
click at [995, 311] on img at bounding box center [990, 305] width 13 height 12
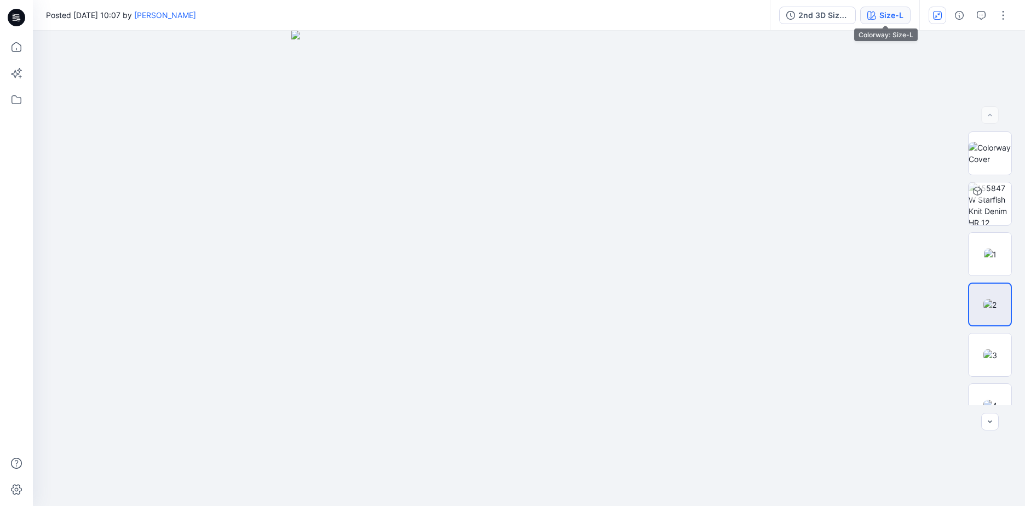
click at [898, 18] on div "Size-L" at bounding box center [892, 15] width 24 height 12
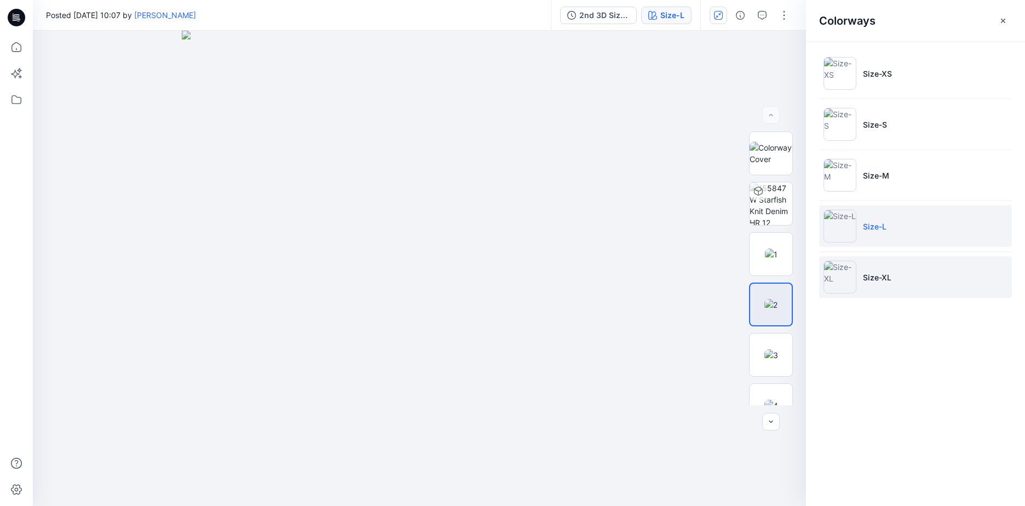
click at [886, 274] on p "Size-XL" at bounding box center [877, 278] width 28 height 12
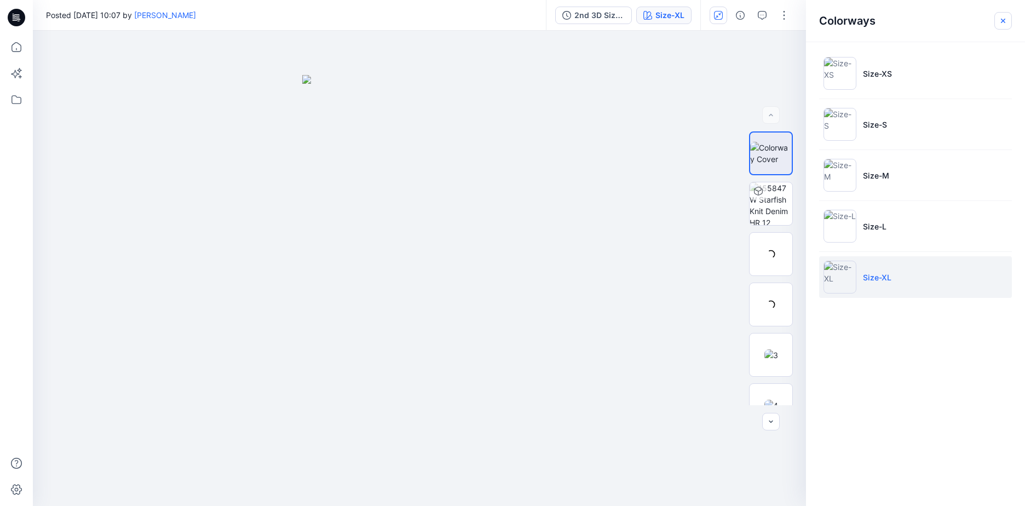
click at [1005, 24] on icon "button" at bounding box center [1003, 20] width 9 height 9
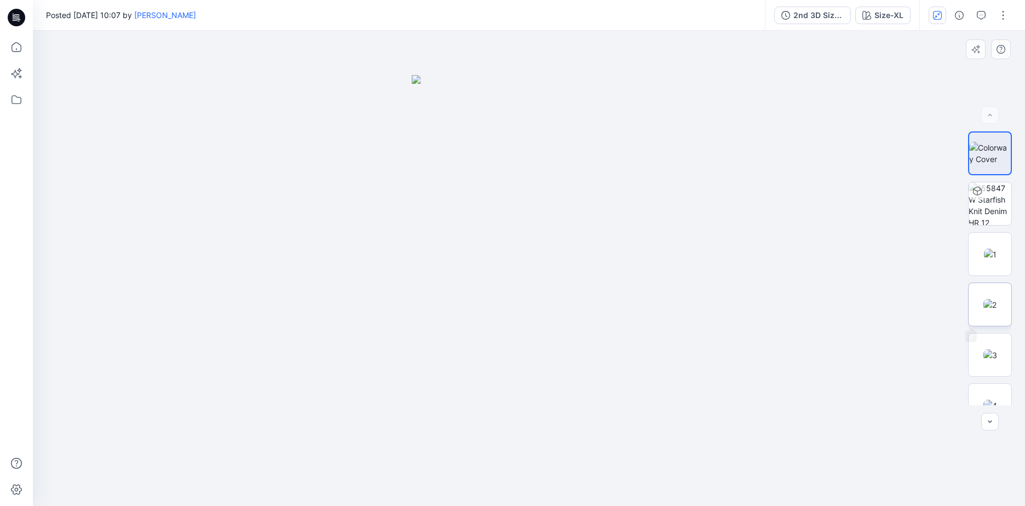
click at [984, 303] on img at bounding box center [990, 305] width 13 height 12
click at [995, 349] on img at bounding box center [991, 355] width 14 height 12
click at [891, 15] on div "Size-XL" at bounding box center [889, 15] width 29 height 12
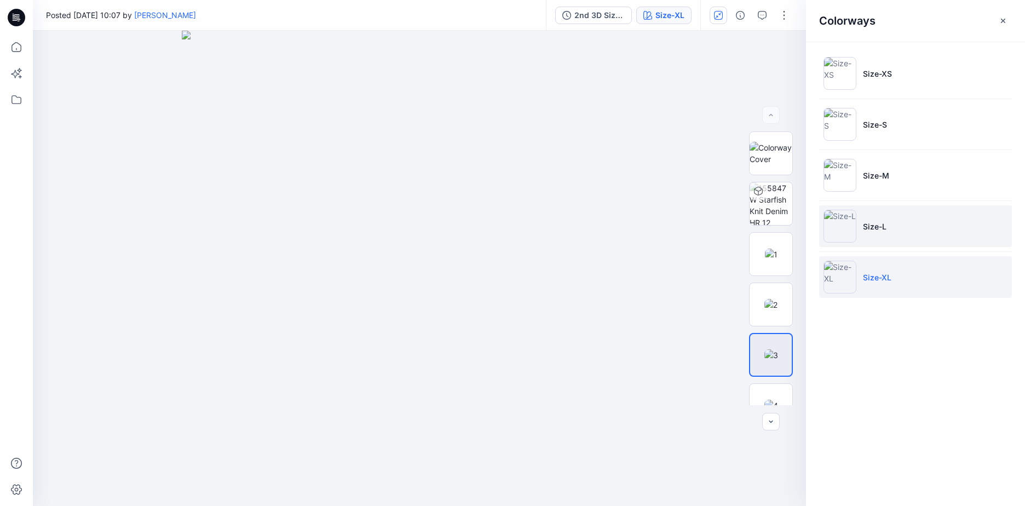
click at [890, 222] on li "Size-L" at bounding box center [915, 226] width 193 height 42
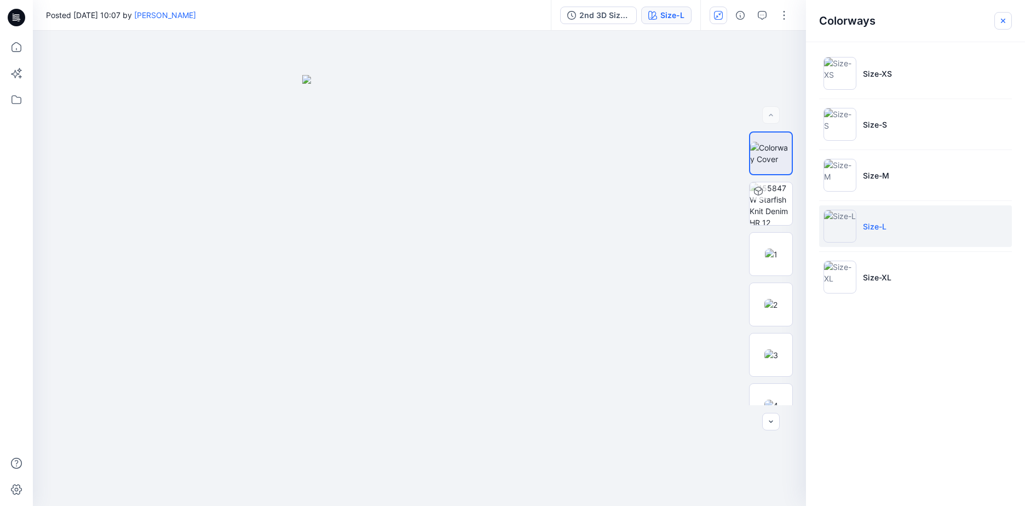
click at [1000, 20] on icon "button" at bounding box center [1003, 20] width 9 height 9
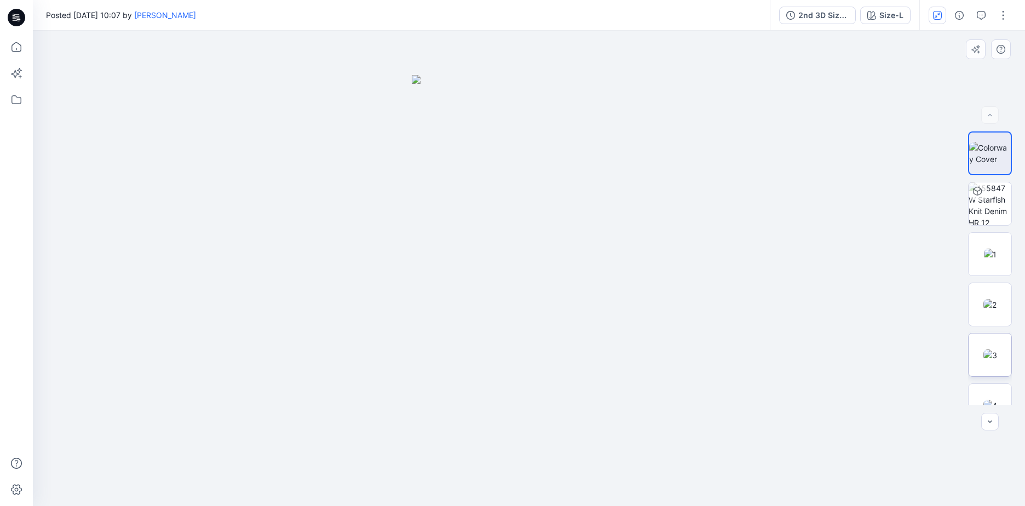
click at [984, 356] on img at bounding box center [991, 355] width 14 height 12
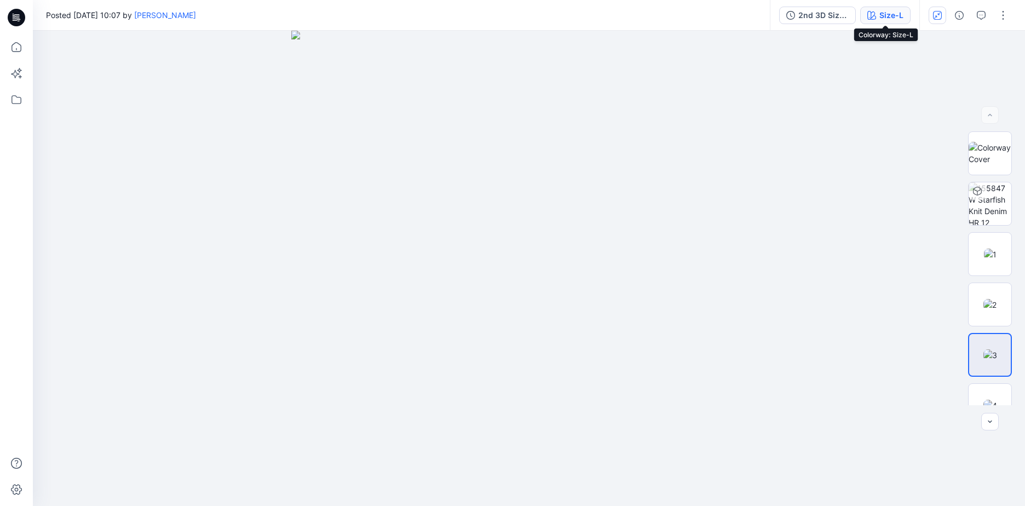
click at [870, 14] on icon "button" at bounding box center [872, 15] width 9 height 9
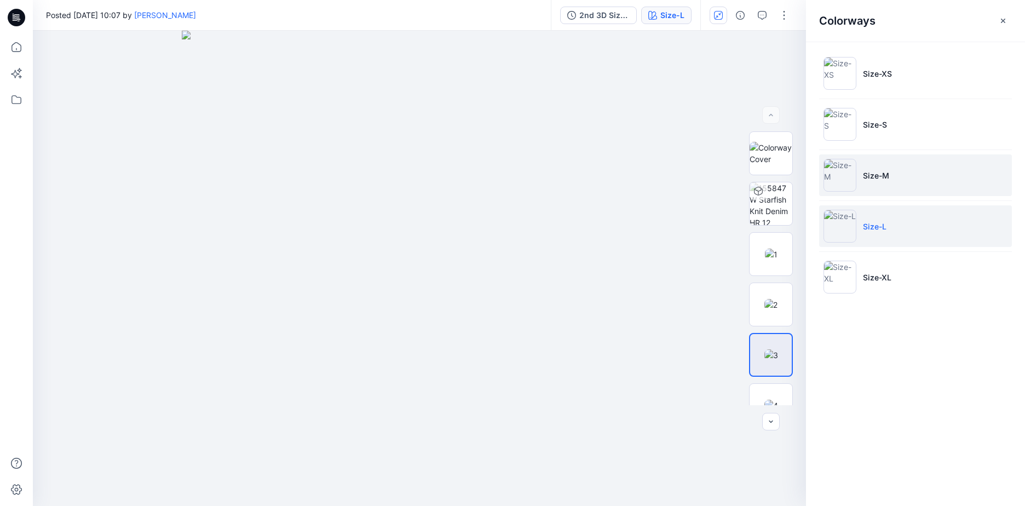
click at [904, 182] on li "Size-M" at bounding box center [915, 175] width 193 height 42
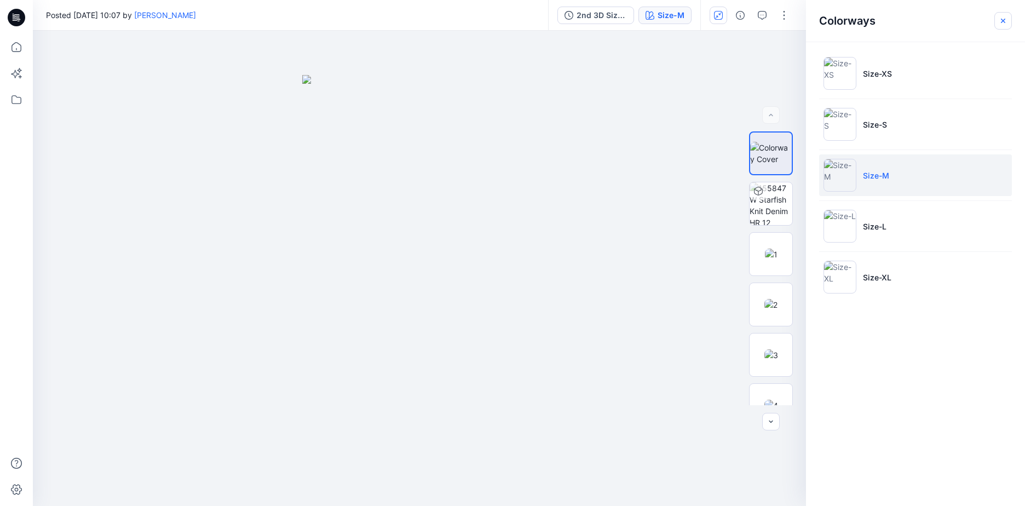
click at [997, 20] on button "button" at bounding box center [1004, 21] width 18 height 18
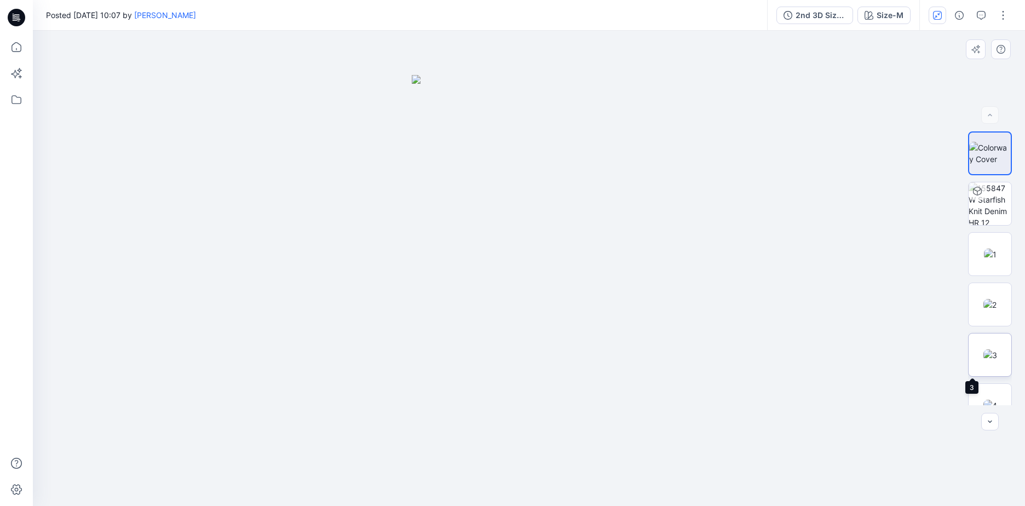
click at [985, 361] on img at bounding box center [991, 355] width 14 height 12
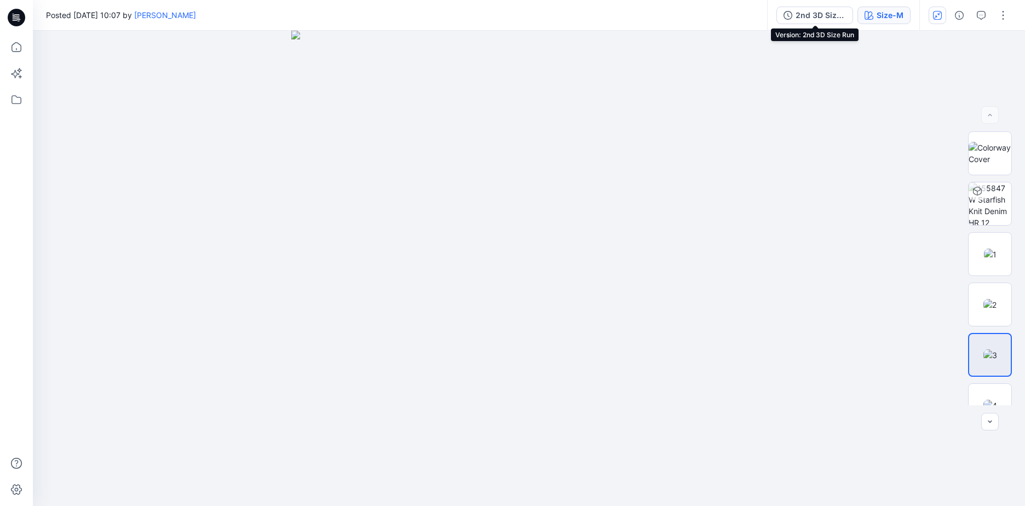
click at [894, 10] on div "Size-M" at bounding box center [890, 15] width 27 height 12
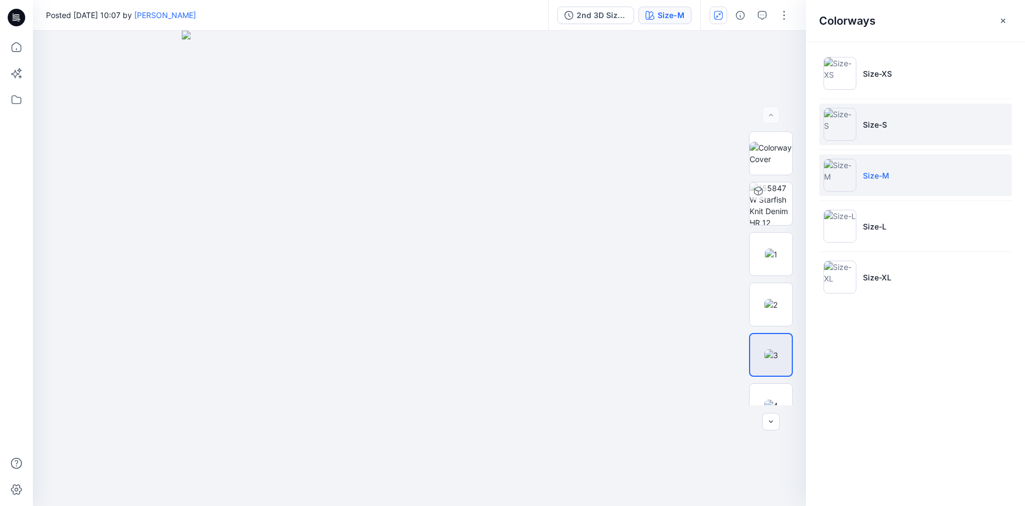
click at [907, 133] on li "Size-S" at bounding box center [915, 125] width 193 height 42
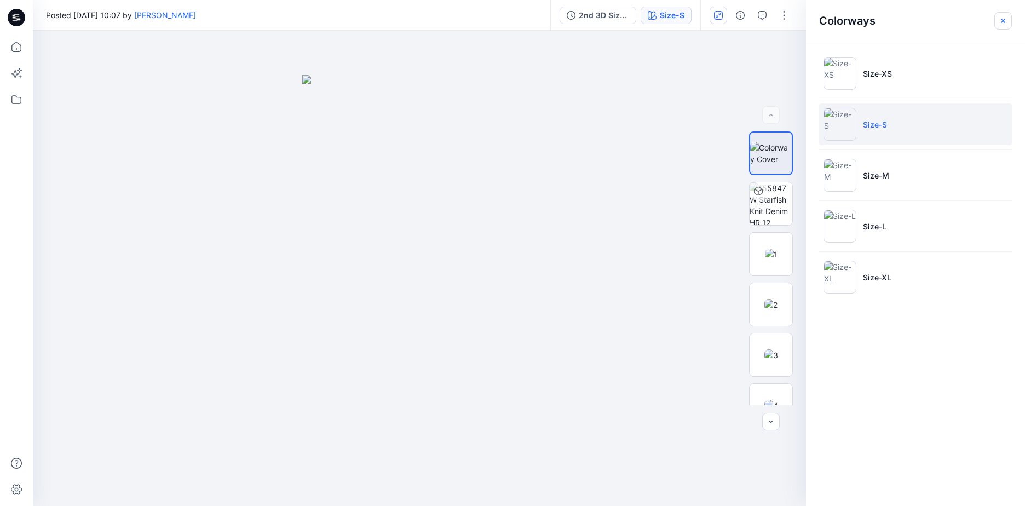
click at [1001, 20] on icon "button" at bounding box center [1003, 20] width 9 height 9
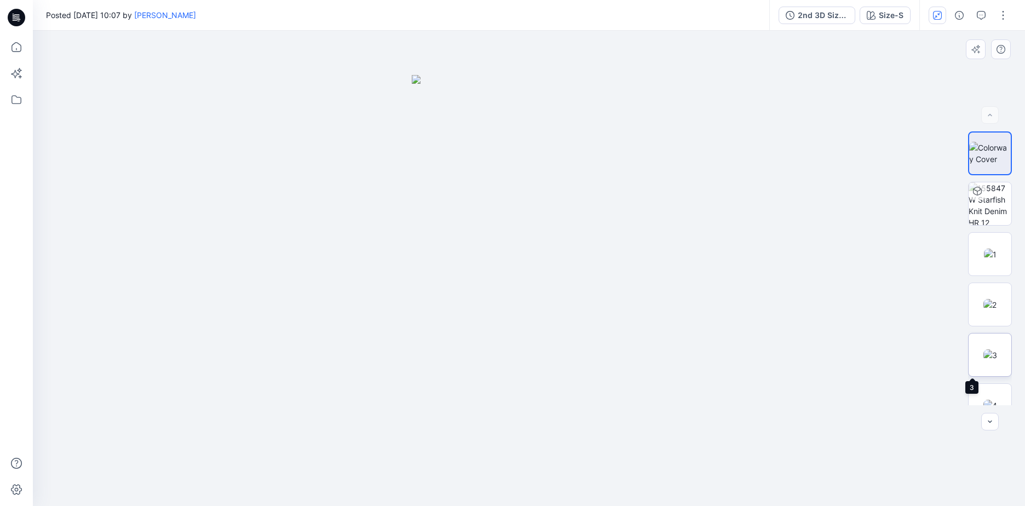
click at [992, 357] on img at bounding box center [991, 355] width 14 height 12
click at [870, 18] on icon "button" at bounding box center [871, 15] width 9 height 9
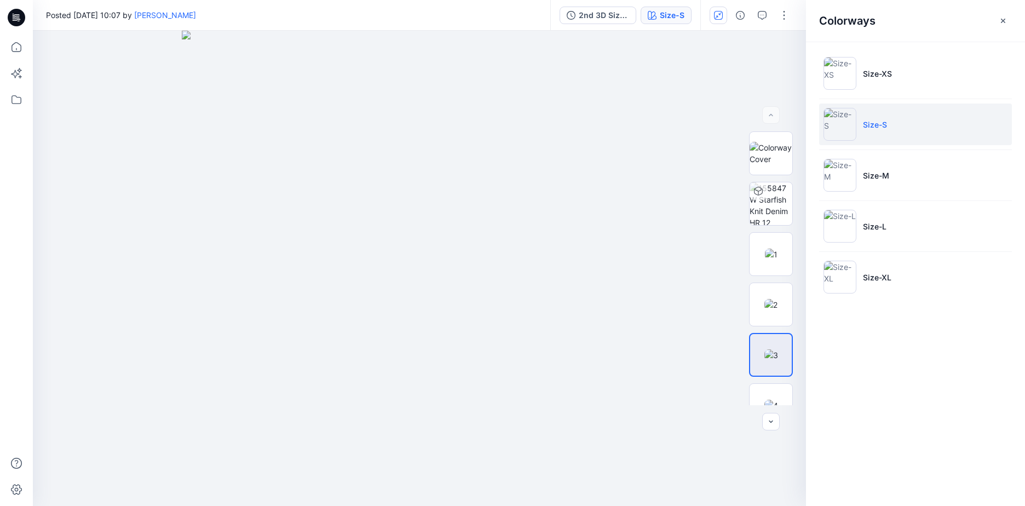
click at [898, 73] on li "Size-XS" at bounding box center [915, 74] width 193 height 42
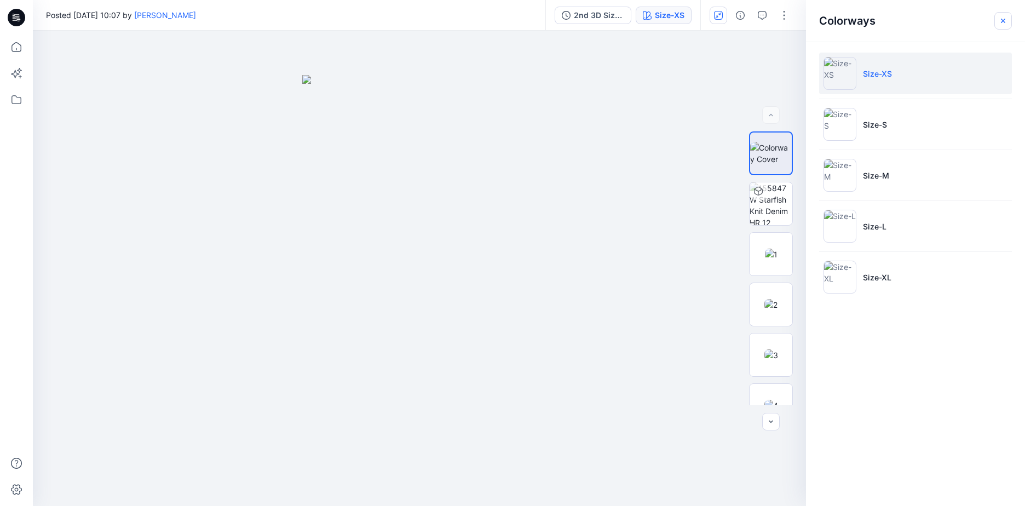
click at [1011, 19] on button "button" at bounding box center [1004, 21] width 18 height 18
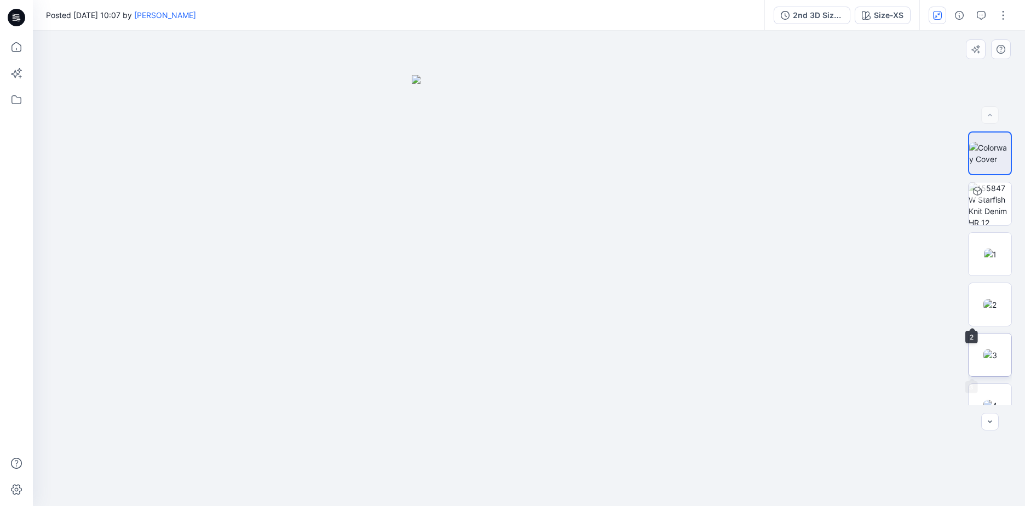
click at [997, 357] on img at bounding box center [991, 355] width 14 height 12
